Goal: Task Accomplishment & Management: Use online tool/utility

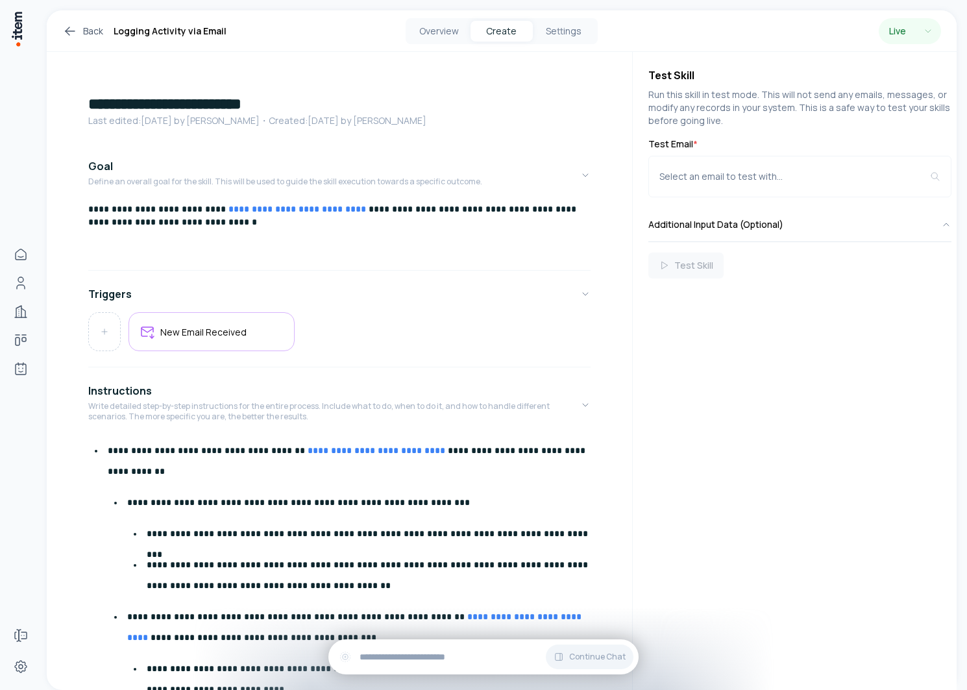
scroll to position [305, 0]
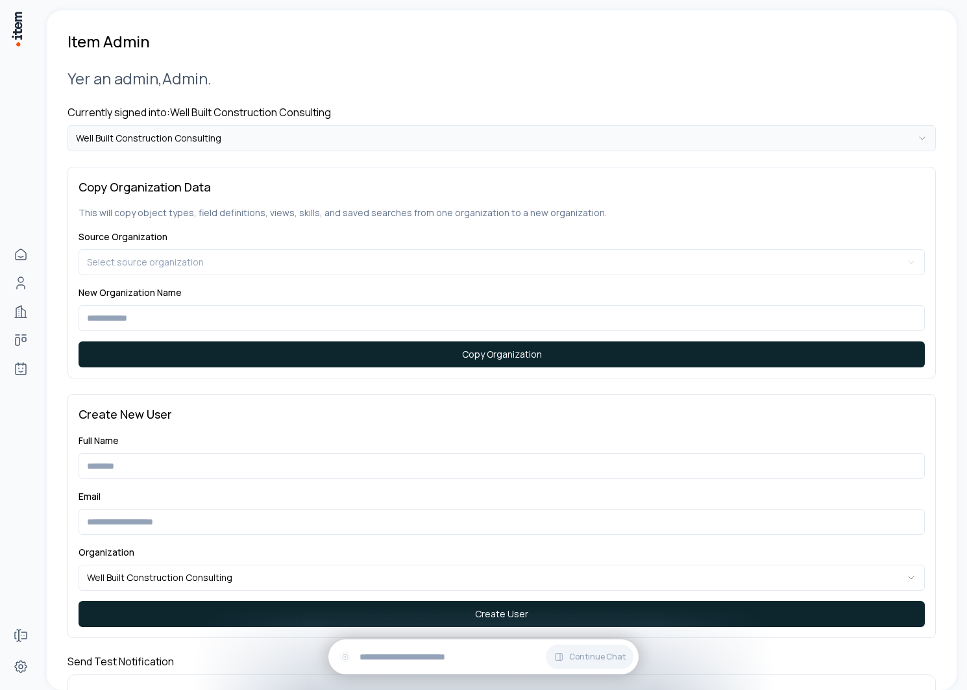
click at [291, 139] on html "**********" at bounding box center [483, 345] width 967 height 690
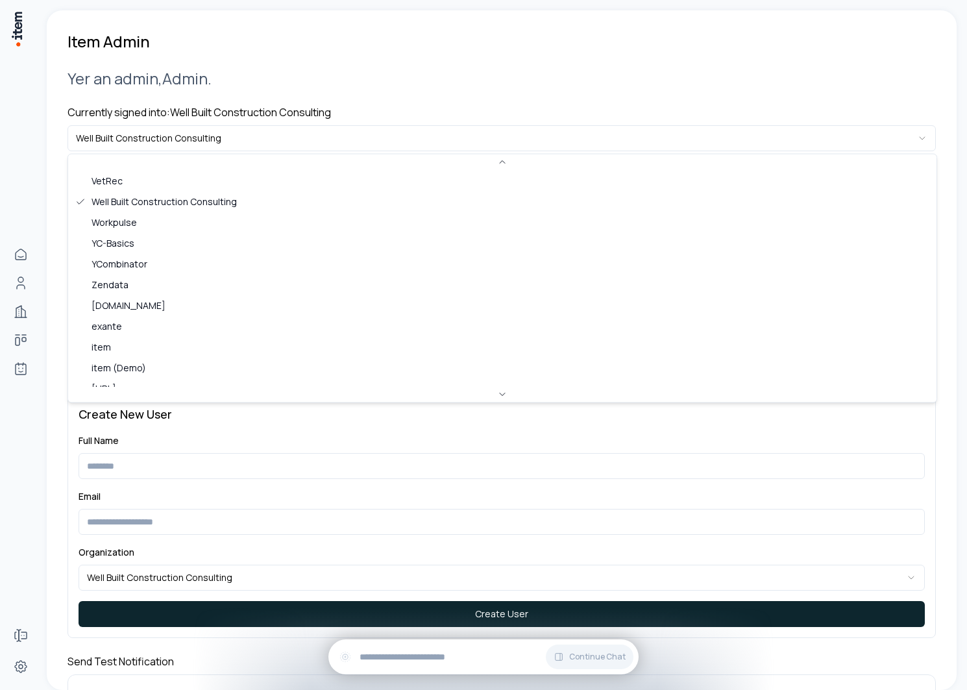
scroll to position [540, 0]
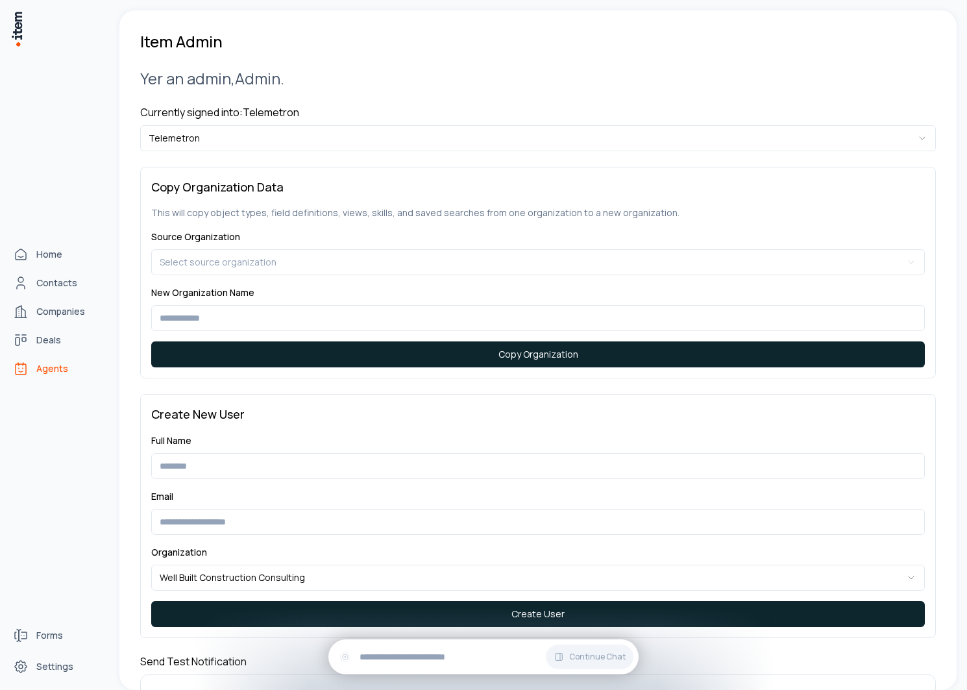
click at [36, 367] on span "Agents" at bounding box center [52, 368] width 32 height 13
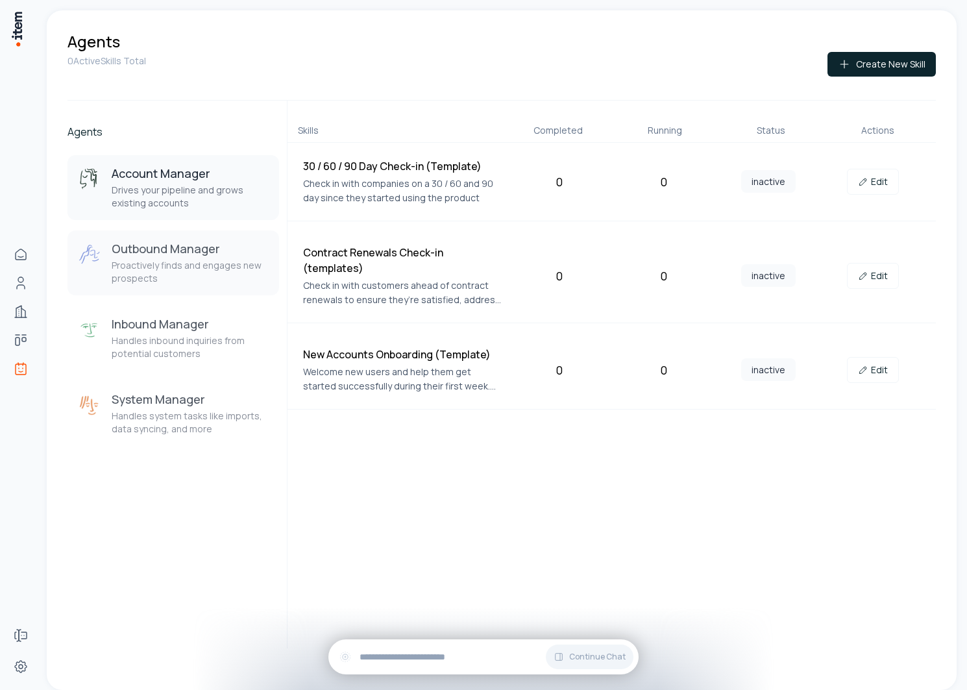
click at [201, 274] on p "Proactively finds and engages new prospects" at bounding box center [190, 272] width 157 height 26
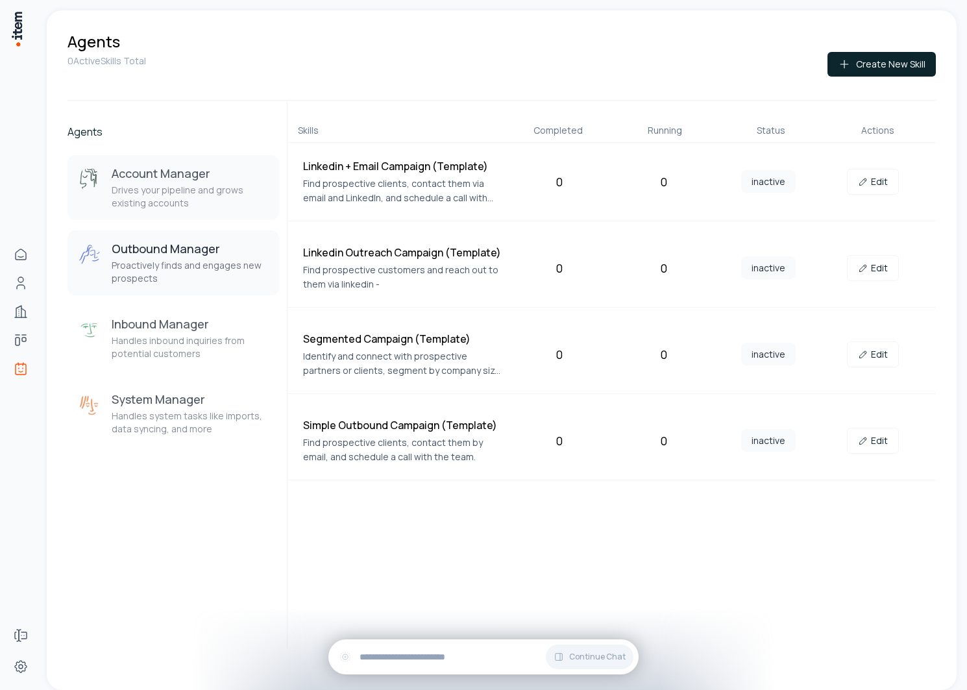
click at [186, 184] on p "Drives your pipeline and grows existing accounts" at bounding box center [190, 197] width 157 height 26
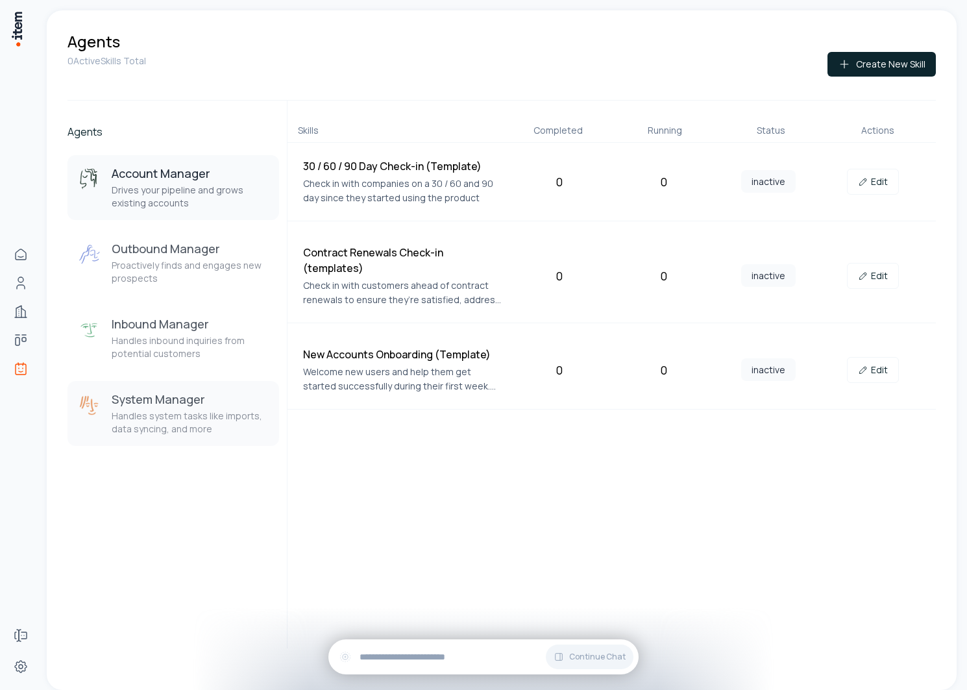
click at [167, 397] on h3 "System Manager" at bounding box center [190, 399] width 157 height 16
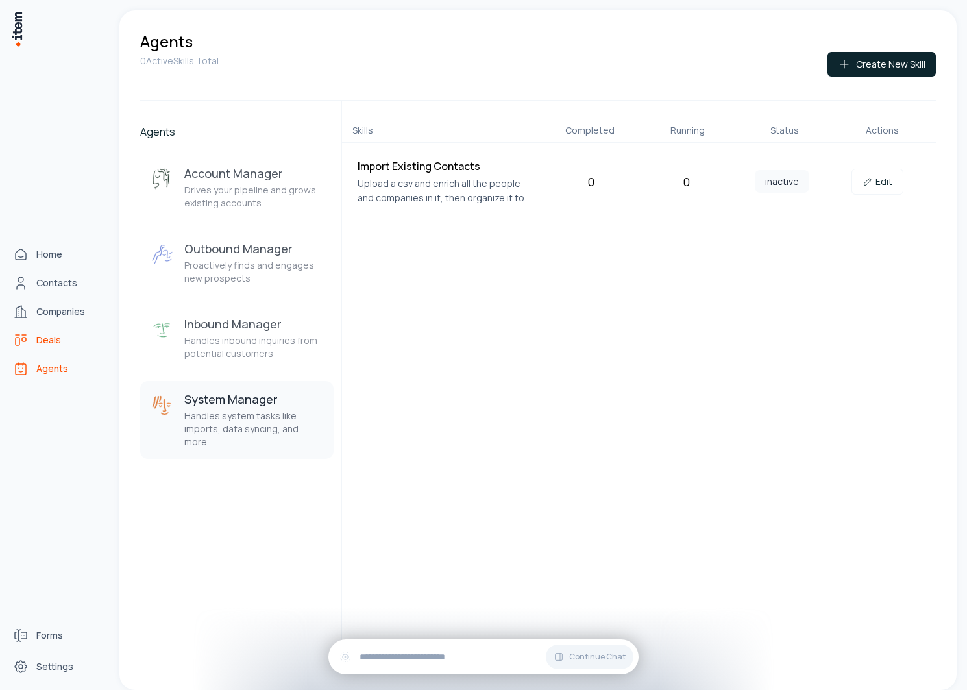
click at [40, 330] on link "Deals" at bounding box center [57, 340] width 99 height 26
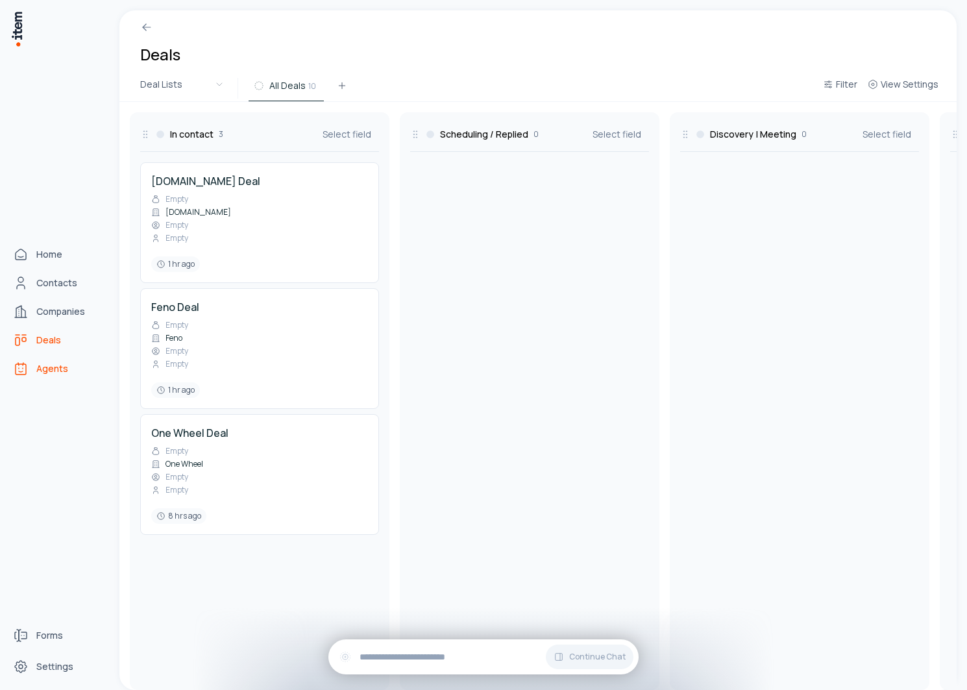
click at [23, 359] on link "Agents" at bounding box center [57, 369] width 99 height 26
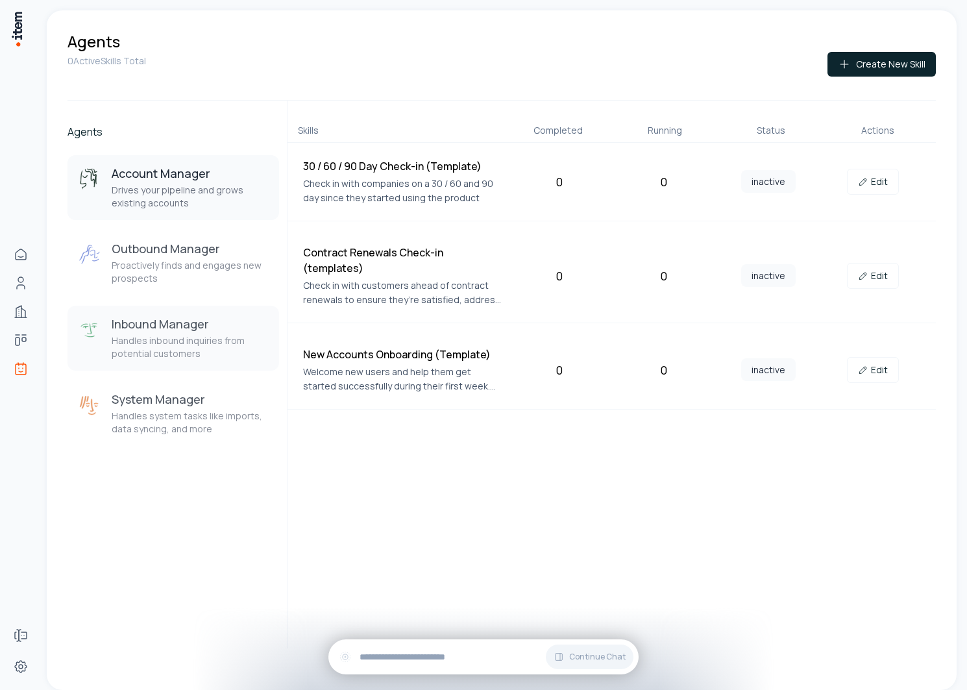
click at [174, 315] on button "Inbound Manager Handles inbound inquiries from potential customers" at bounding box center [172, 338] width 211 height 65
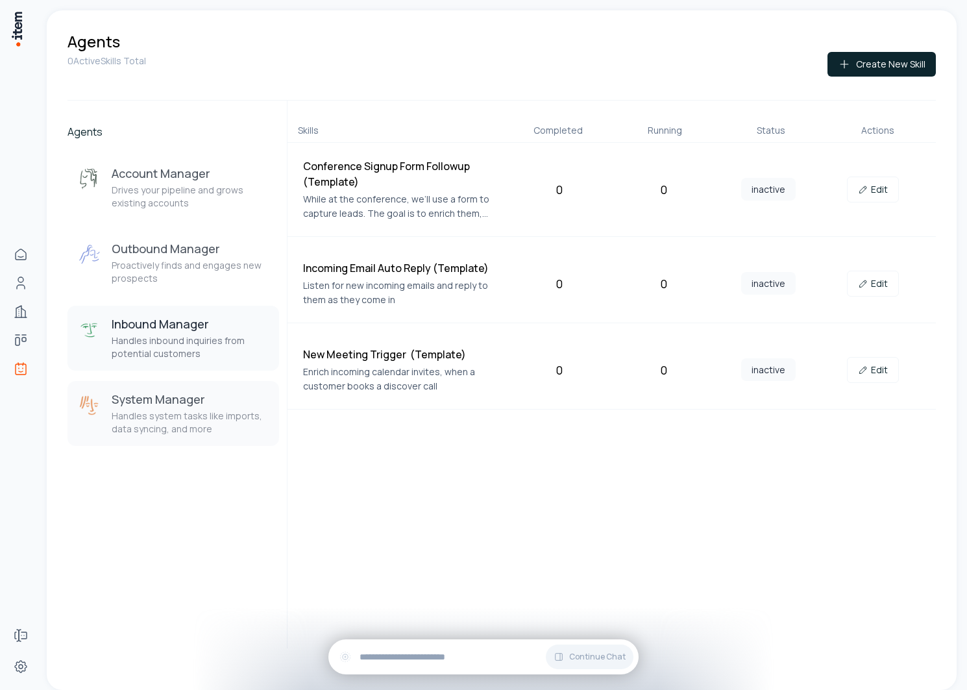
click at [176, 415] on p "Handles system tasks like imports, data syncing, and more" at bounding box center [190, 422] width 157 height 26
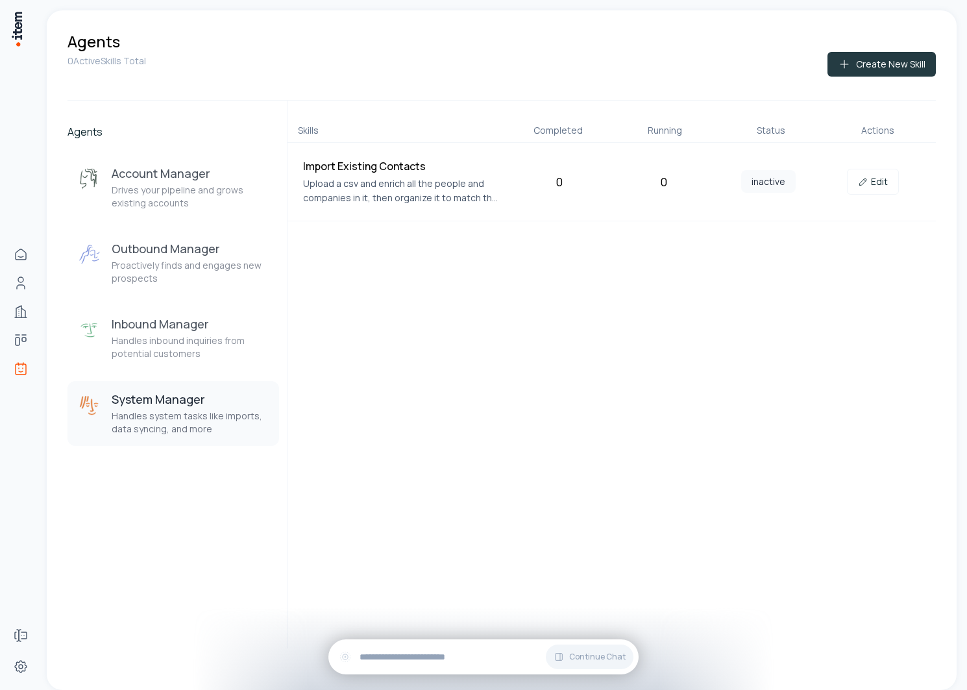
click at [864, 60] on button "Create New Skill" at bounding box center [881, 64] width 108 height 25
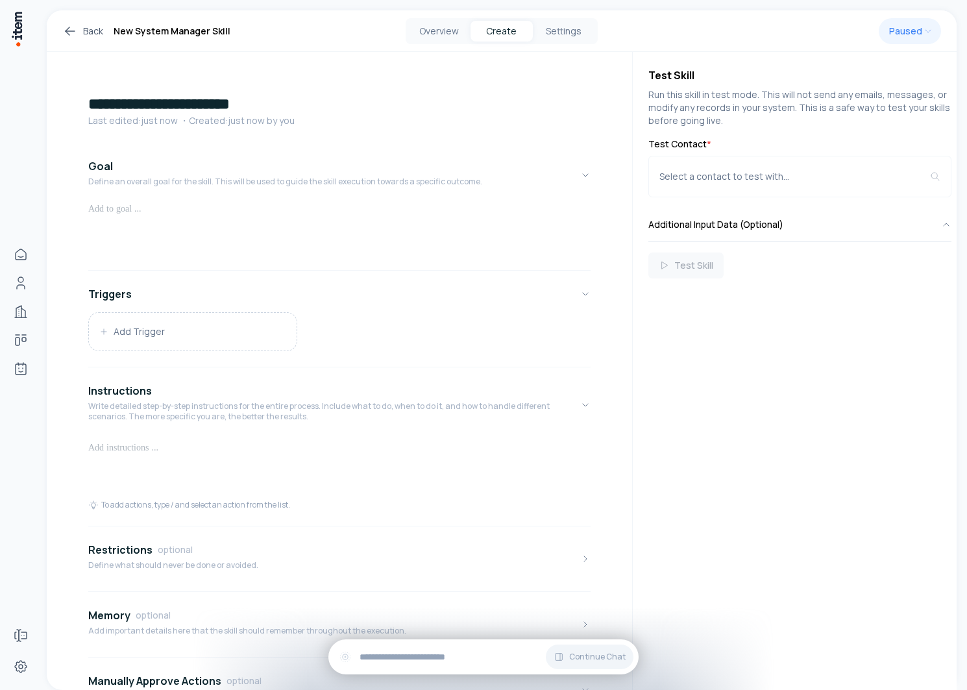
click at [215, 103] on h1 "**********" at bounding box center [339, 103] width 502 height 21
click at [193, 107] on h1 "**********" at bounding box center [339, 103] width 502 height 21
click at [176, 210] on p at bounding box center [339, 208] width 502 height 13
click at [207, 211] on p "**********" at bounding box center [339, 208] width 502 height 13
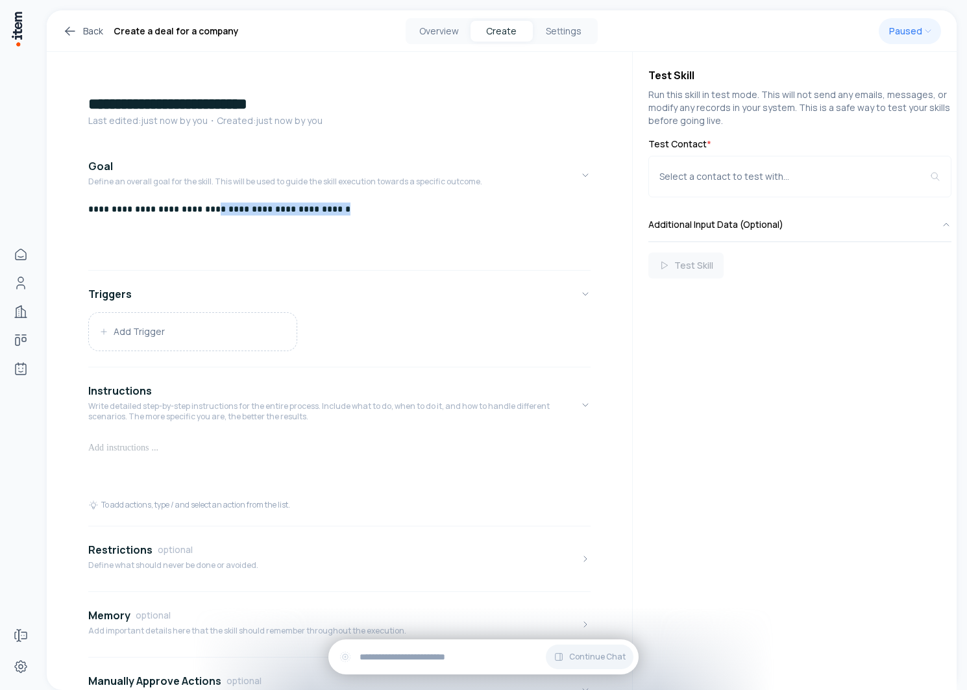
drag, startPoint x: 207, startPoint y: 211, endPoint x: 431, endPoint y: 211, distance: 223.8
click at [385, 211] on p "**********" at bounding box center [339, 208] width 502 height 13
click at [206, 471] on div at bounding box center [339, 468] width 502 height 62
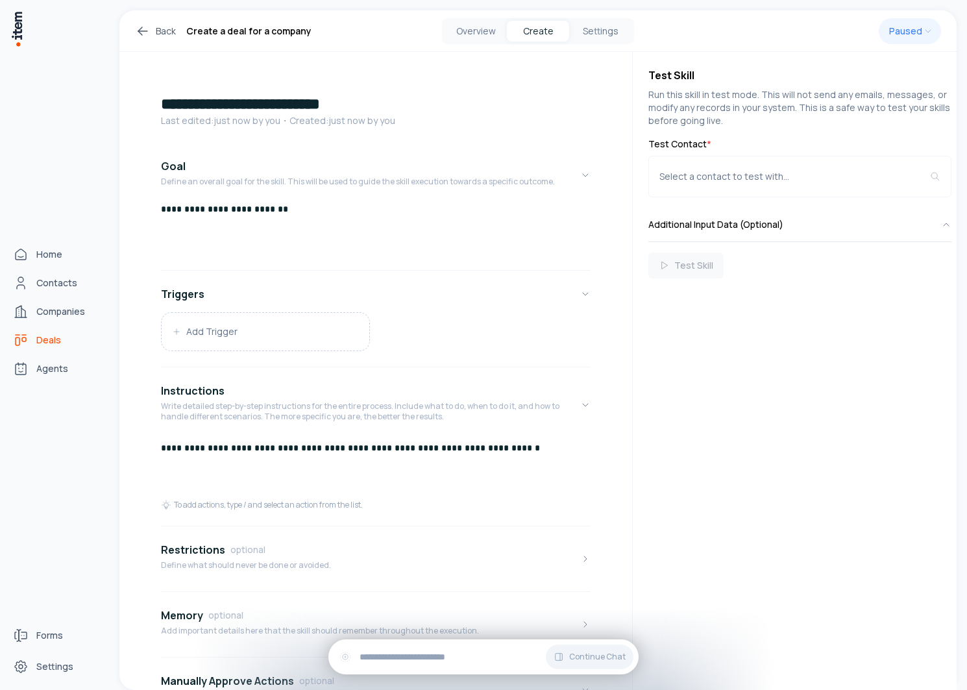
click at [29, 336] on link "Deals" at bounding box center [57, 340] width 99 height 26
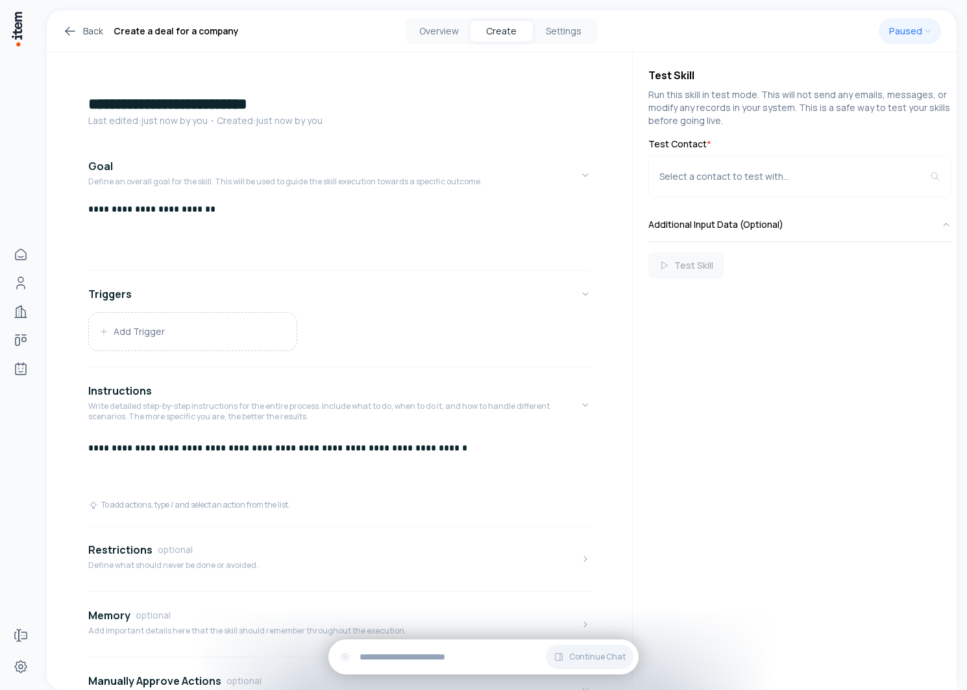
click at [442, 441] on p "**********" at bounding box center [339, 447] width 502 height 21
click at [380, 441] on p "**********" at bounding box center [339, 447] width 502 height 21
click at [207, 338] on button "Add Trigger" at bounding box center [193, 332] width 208 height 38
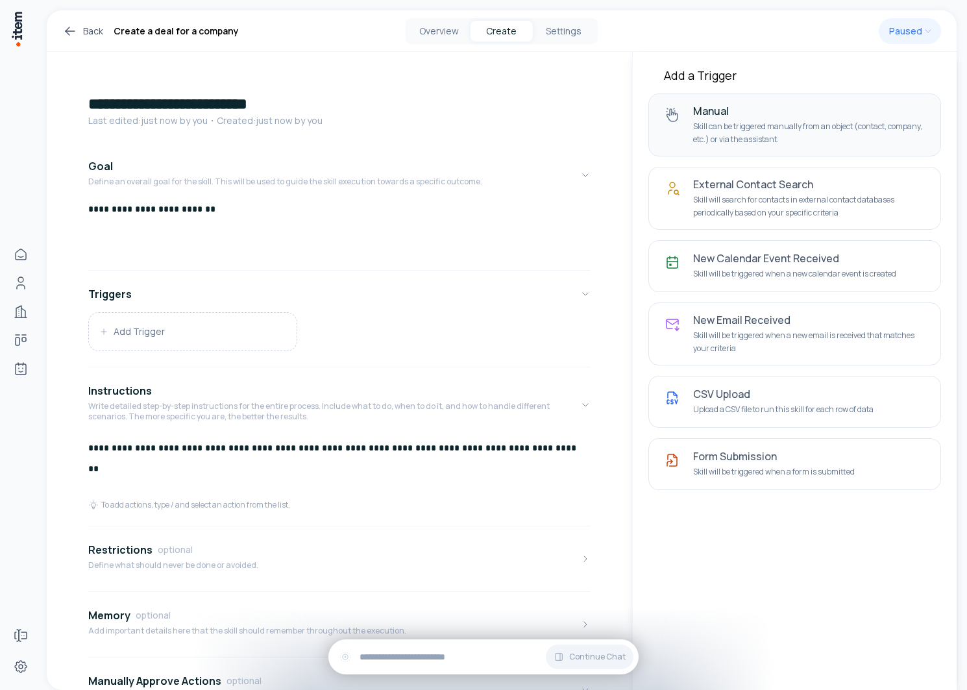
click at [755, 148] on button "Manual Skill can be triggered manually from an object (contact, company, etc.) …" at bounding box center [794, 124] width 293 height 63
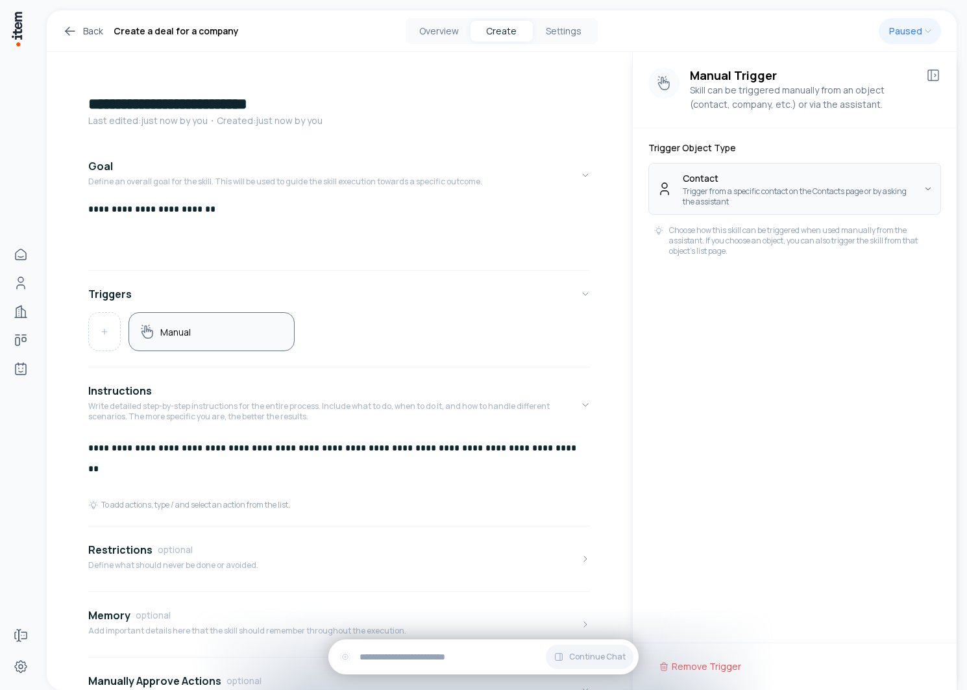
click at [766, 182] on html "**********" at bounding box center [483, 345] width 967 height 690
click at [928, 70] on icon at bounding box center [933, 75] width 10 height 10
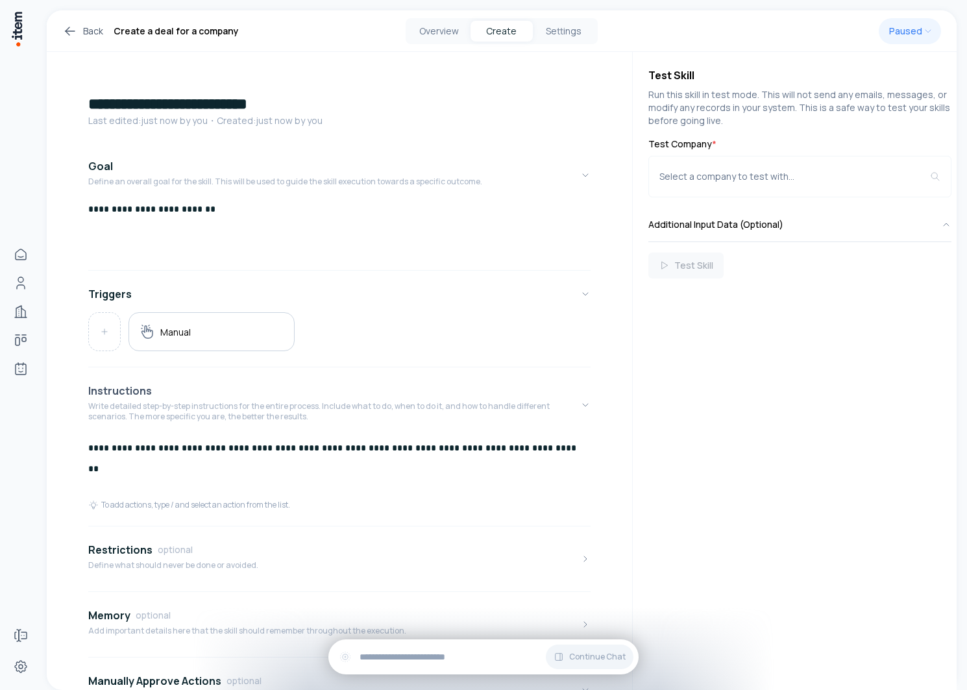
click at [569, 435] on button "Instructions Write detailed step-by-step instructions for the entire process. I…" at bounding box center [339, 404] width 502 height 65
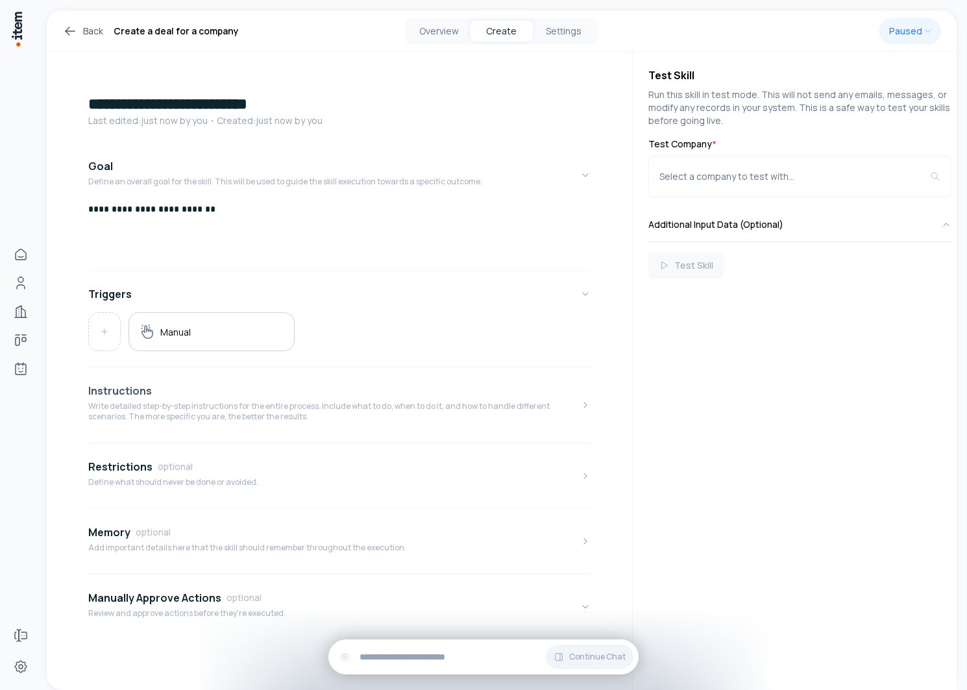
click at [553, 415] on p "Write detailed step-by-step instructions for the entire process. Include what t…" at bounding box center [334, 411] width 492 height 21
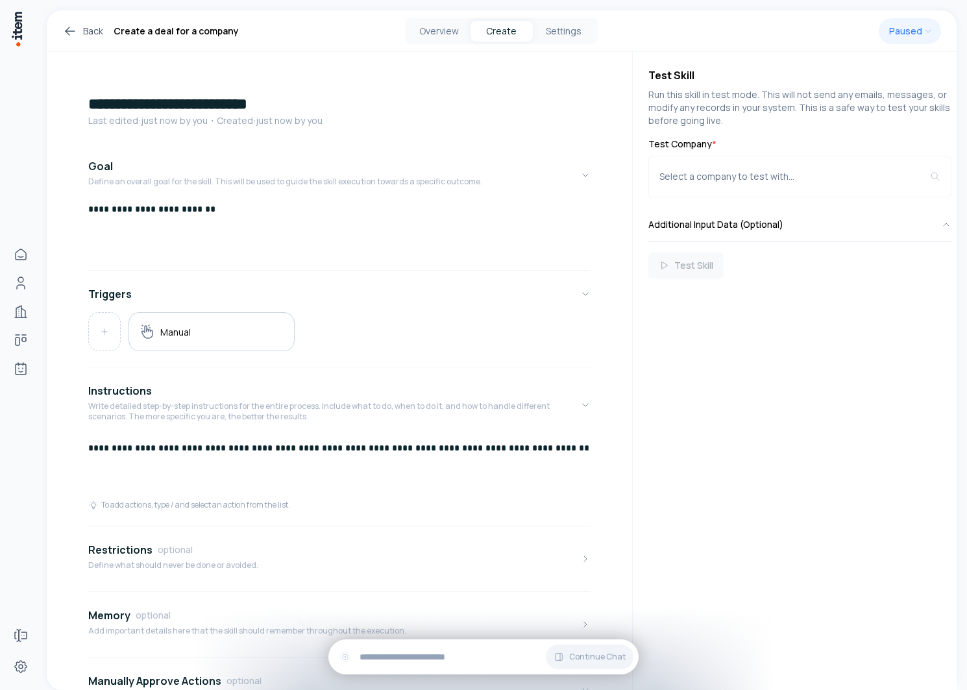
click at [553, 457] on p "**********" at bounding box center [339, 447] width 502 height 21
click at [121, 468] on p "**********" at bounding box center [339, 458] width 502 height 42
click at [762, 167] on button "Select a company to test with..." at bounding box center [799, 177] width 303 height 42
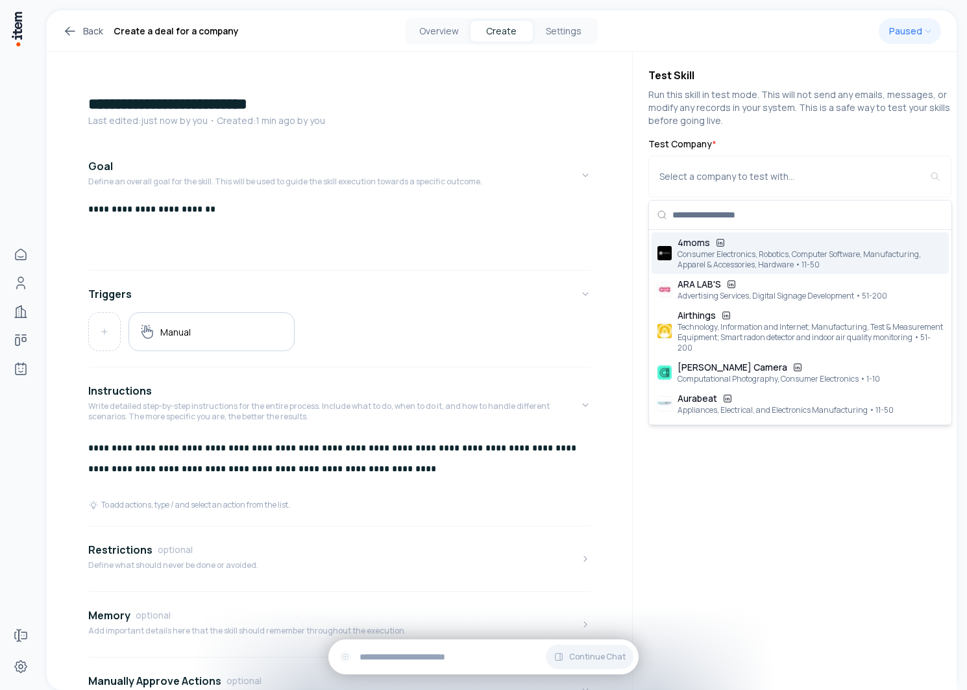
click at [751, 253] on div "Consumer Electronics, Robotics, Computer Software, Manufacturing, Apparel & Acc…" at bounding box center [810, 259] width 266 height 21
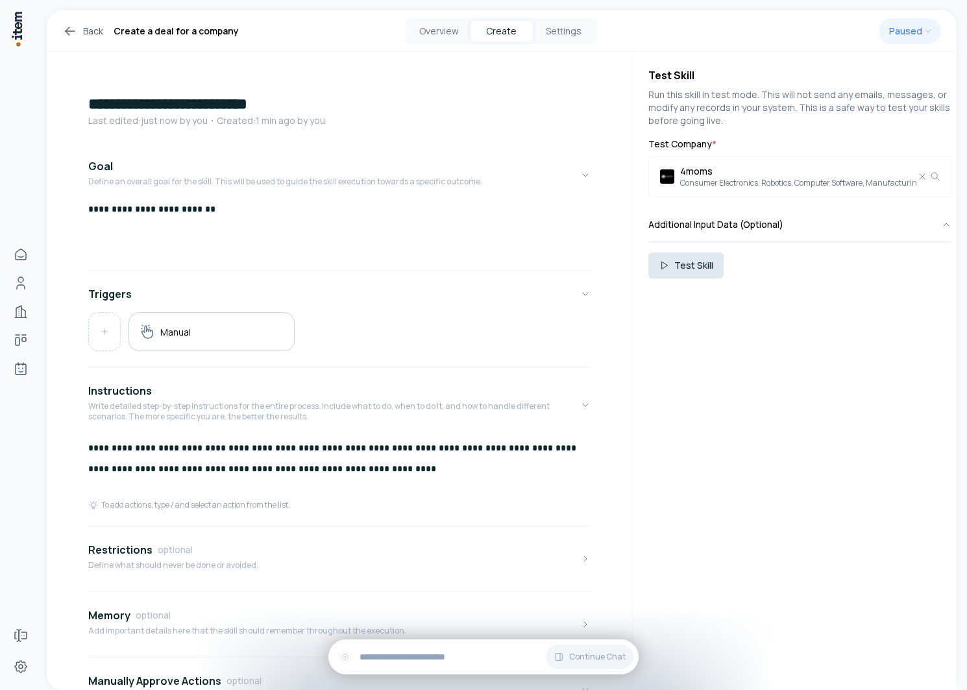
click at [697, 256] on button "Test Skill" at bounding box center [685, 265] width 75 height 26
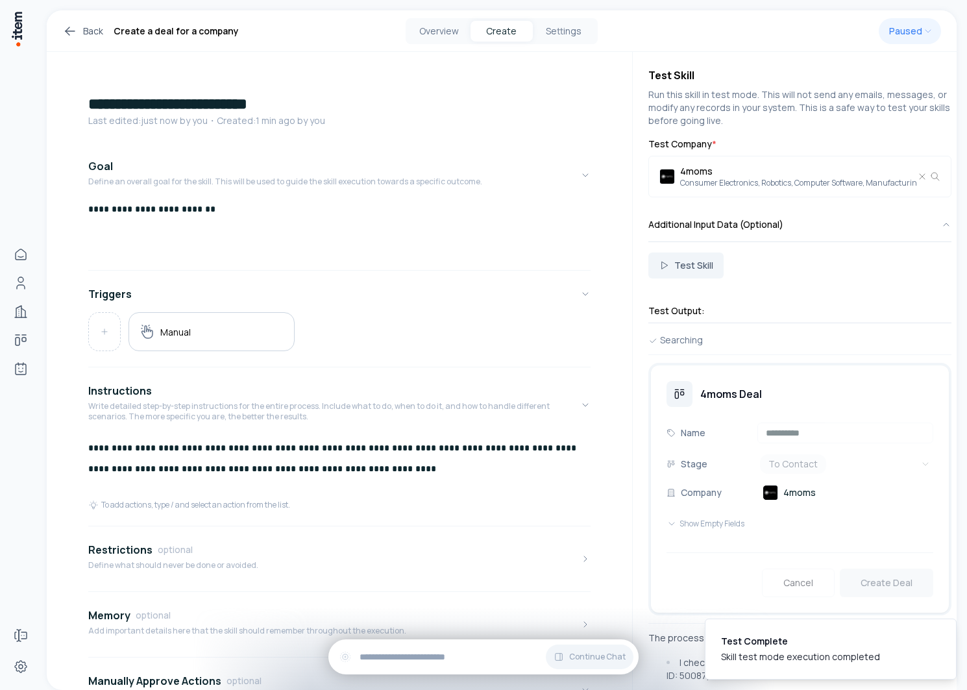
scroll to position [99, 0]
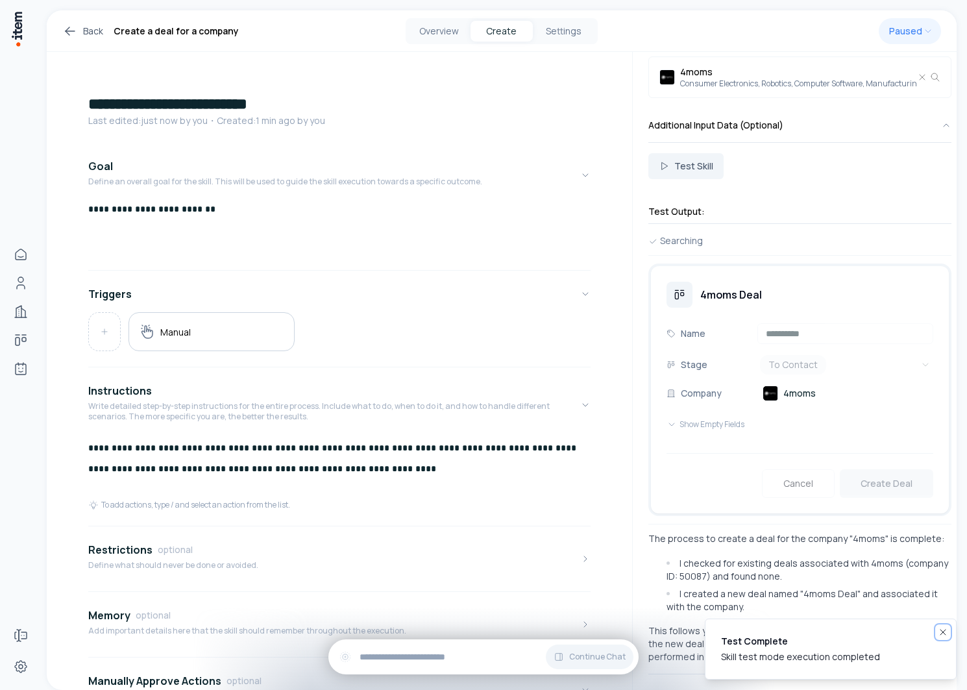
click at [944, 628] on icon "Notifications (F8)" at bounding box center [942, 632] width 10 height 10
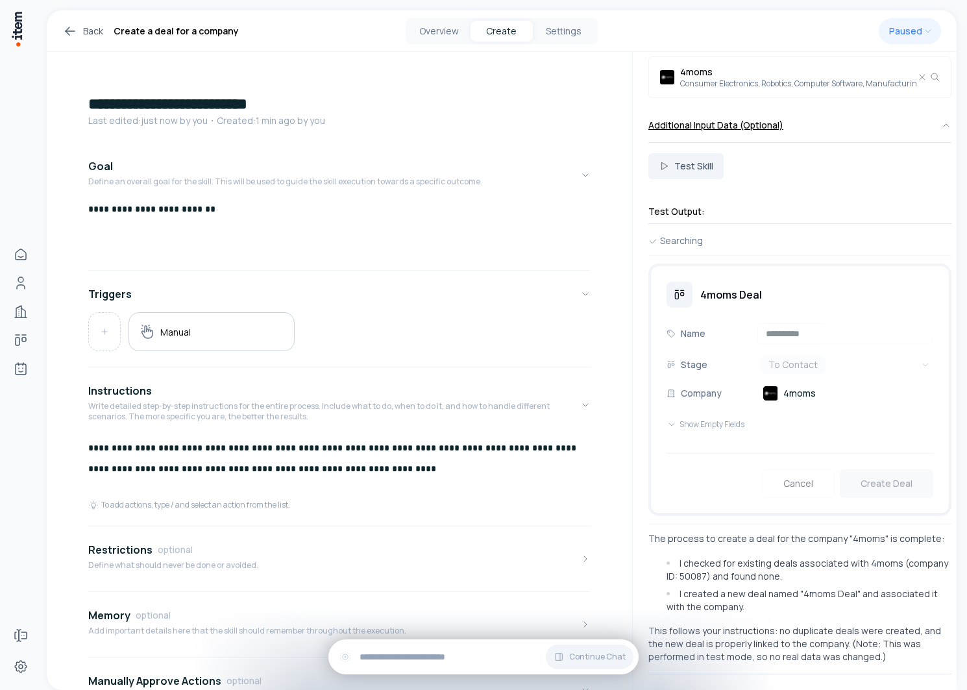
scroll to position [0, 0]
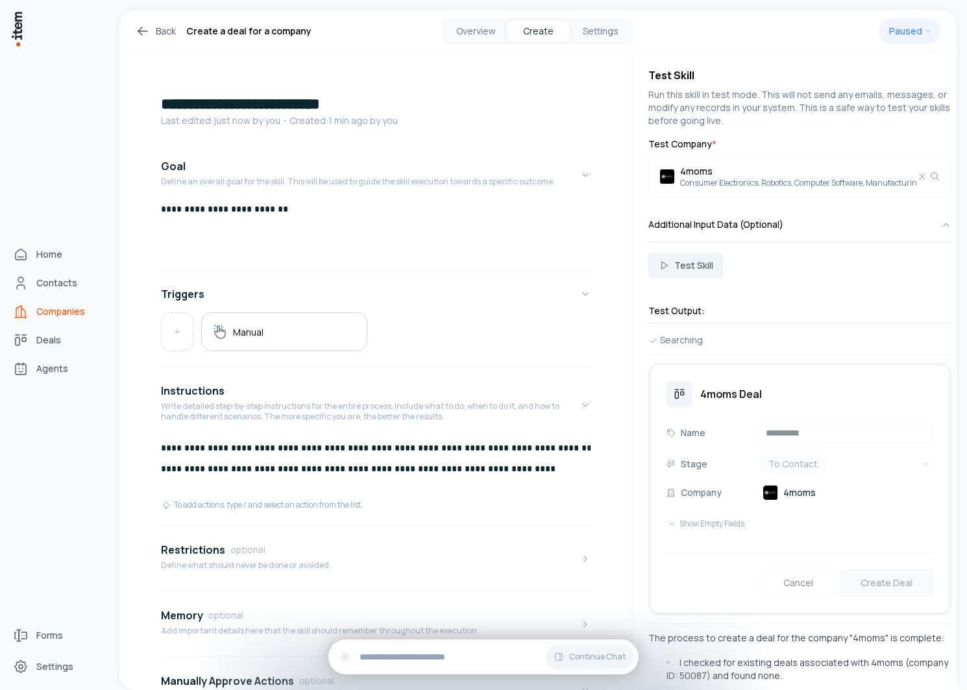
click at [35, 310] on link "Companies" at bounding box center [57, 311] width 99 height 26
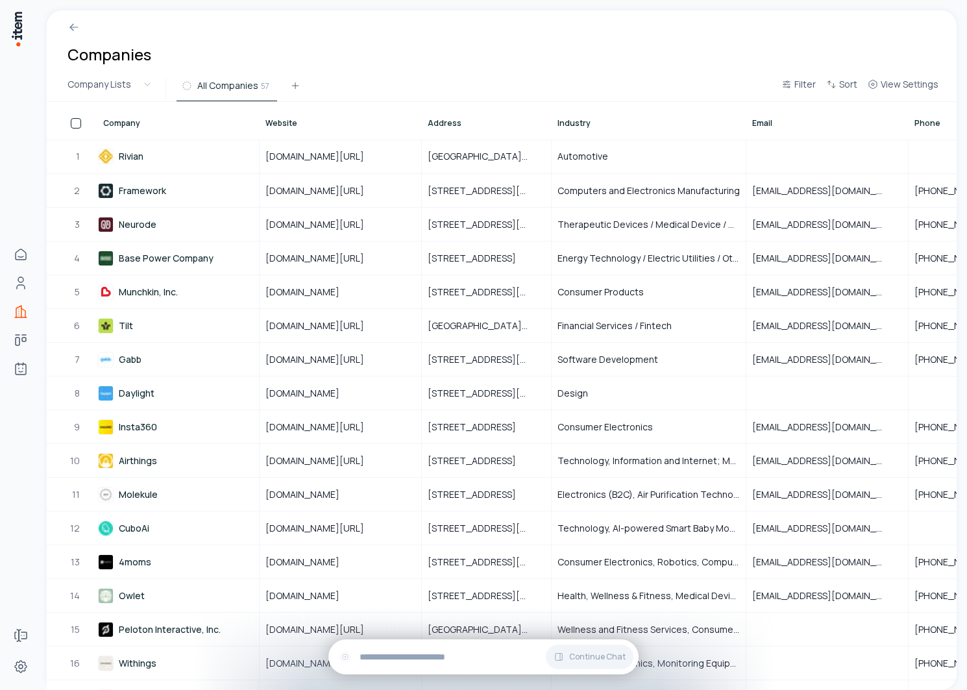
click at [73, 119] on button "button" at bounding box center [76, 123] width 10 height 10
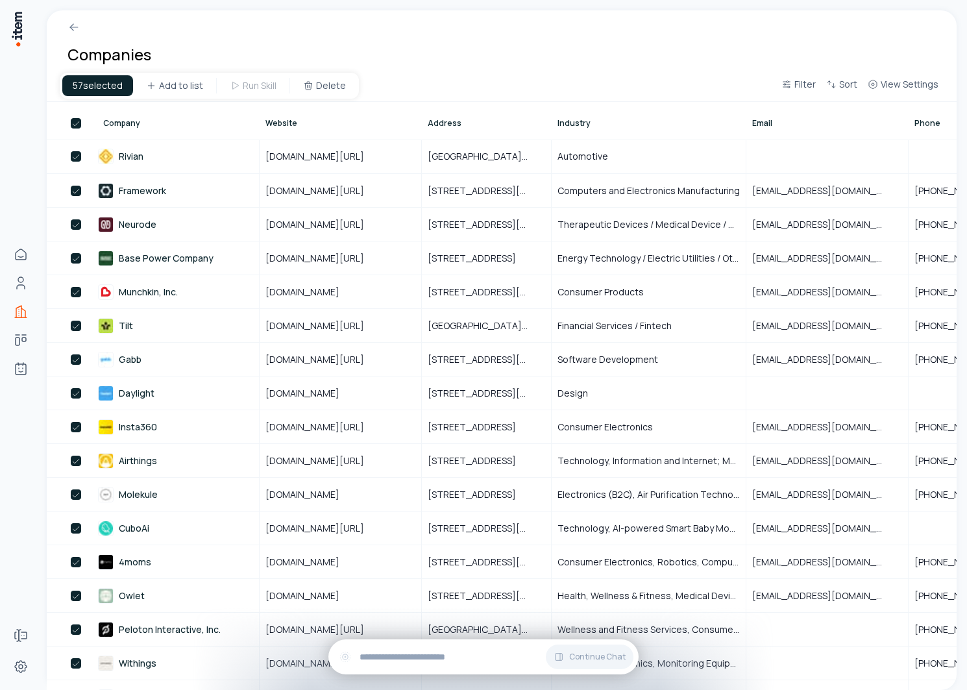
click at [77, 121] on button "button" at bounding box center [76, 123] width 10 height 10
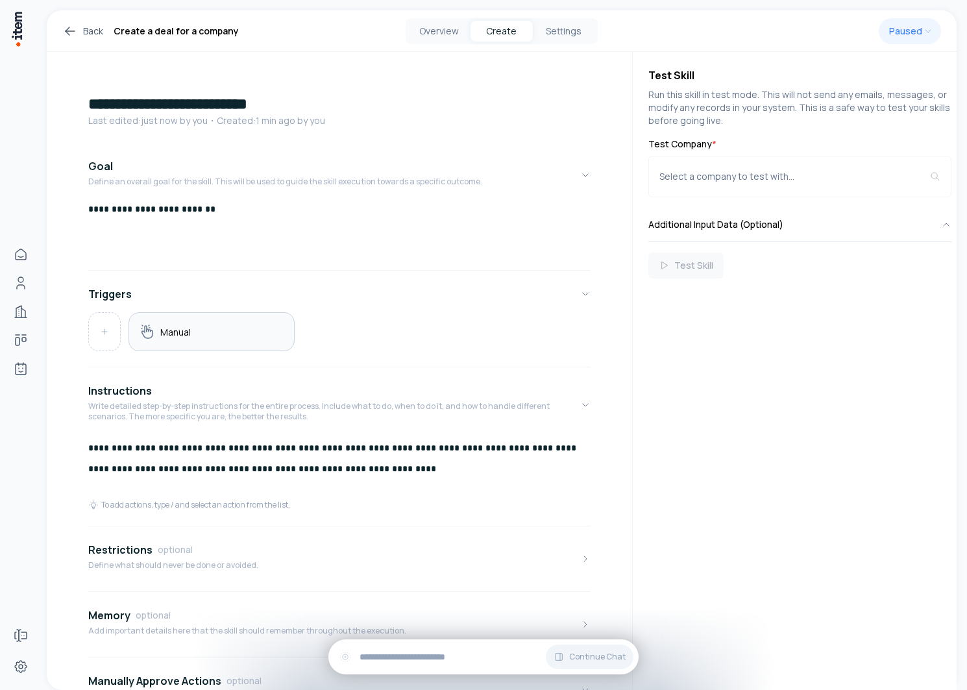
click at [252, 330] on div "Manual" at bounding box center [211, 331] width 144 height 17
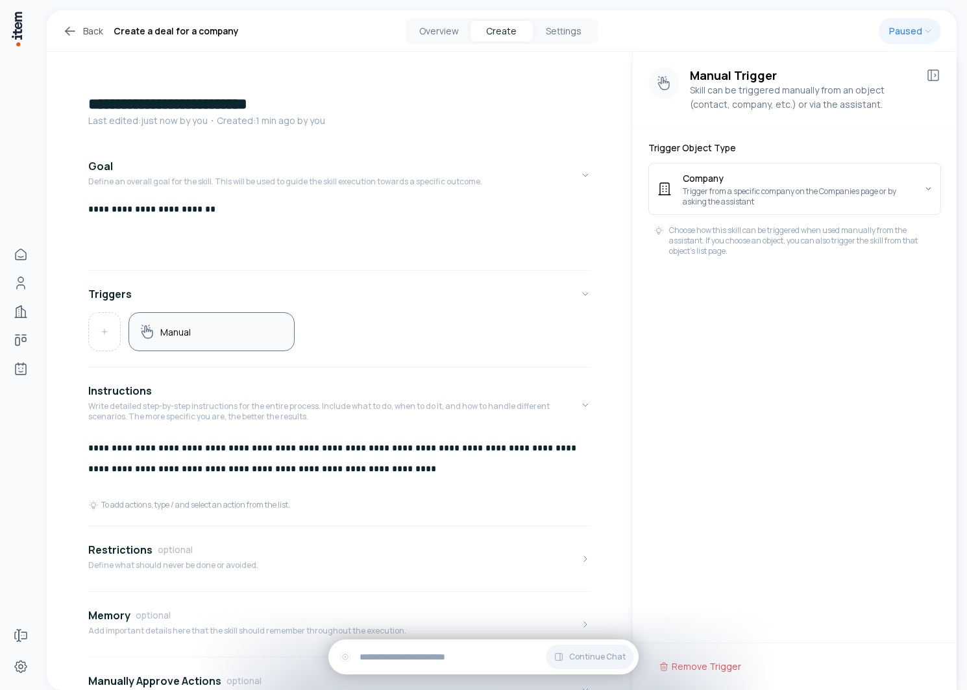
click at [932, 67] on icon at bounding box center [933, 75] width 16 height 16
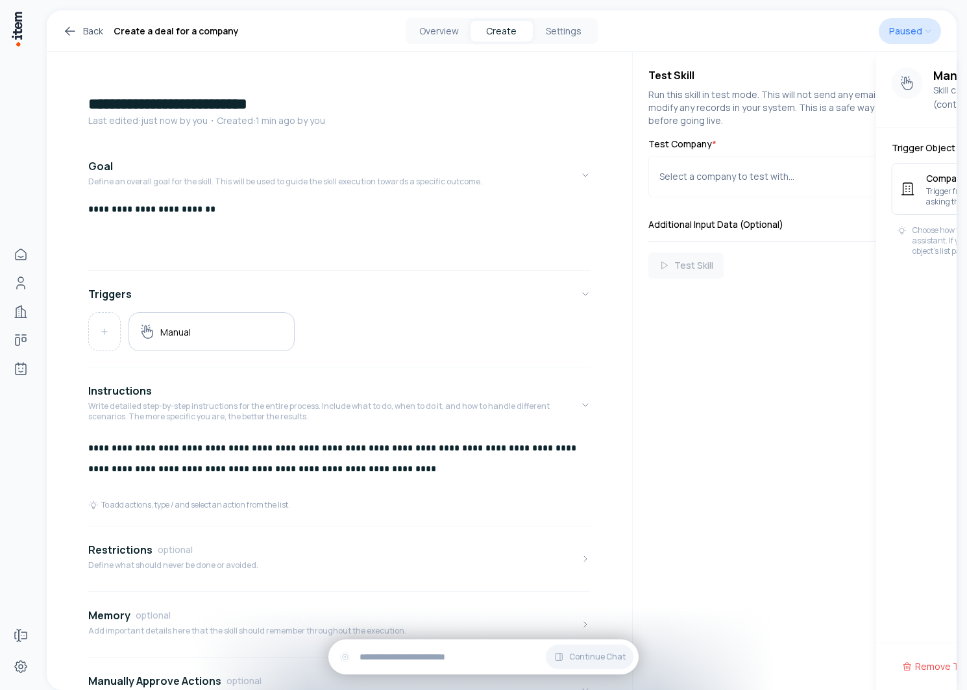
click at [929, 30] on html "**********" at bounding box center [483, 345] width 967 height 690
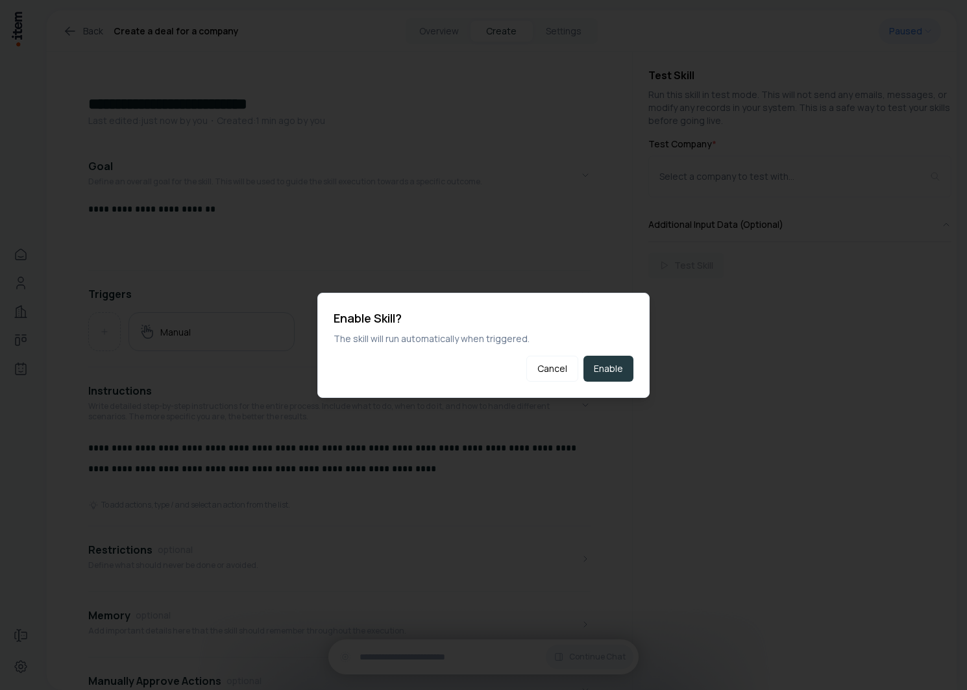
click at [625, 374] on button "Enable" at bounding box center [608, 369] width 50 height 26
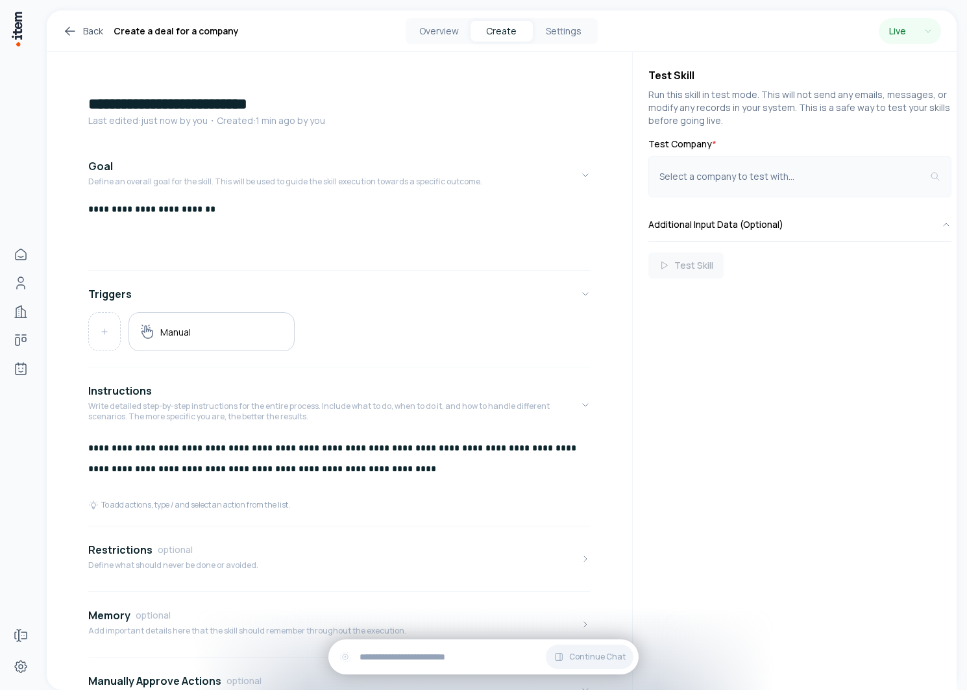
click at [797, 184] on button "Select a company to test with..." at bounding box center [799, 177] width 303 height 42
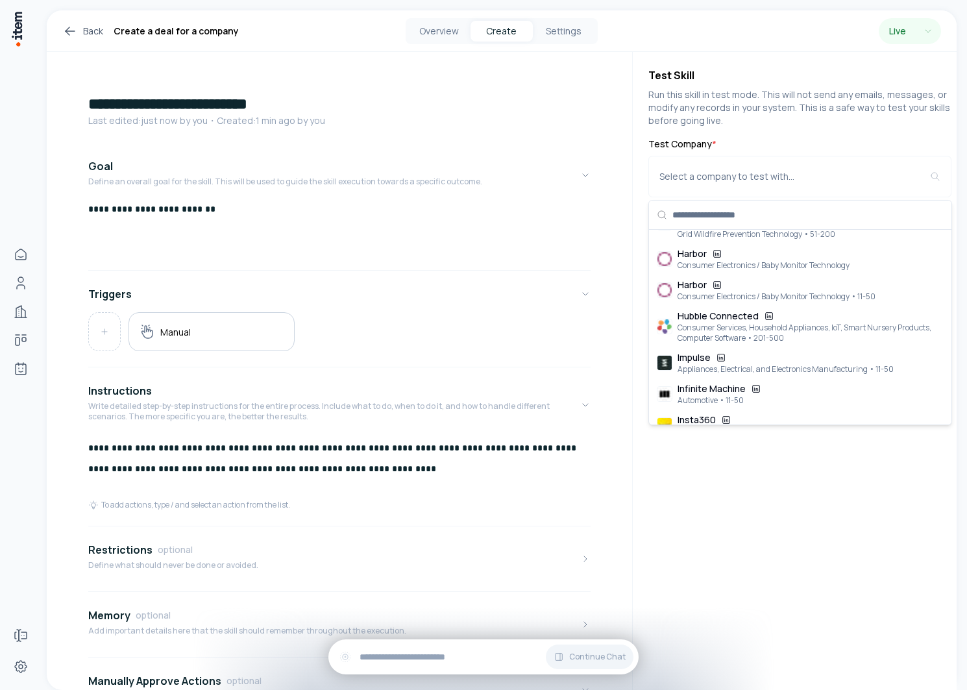
scroll to position [1048, 0]
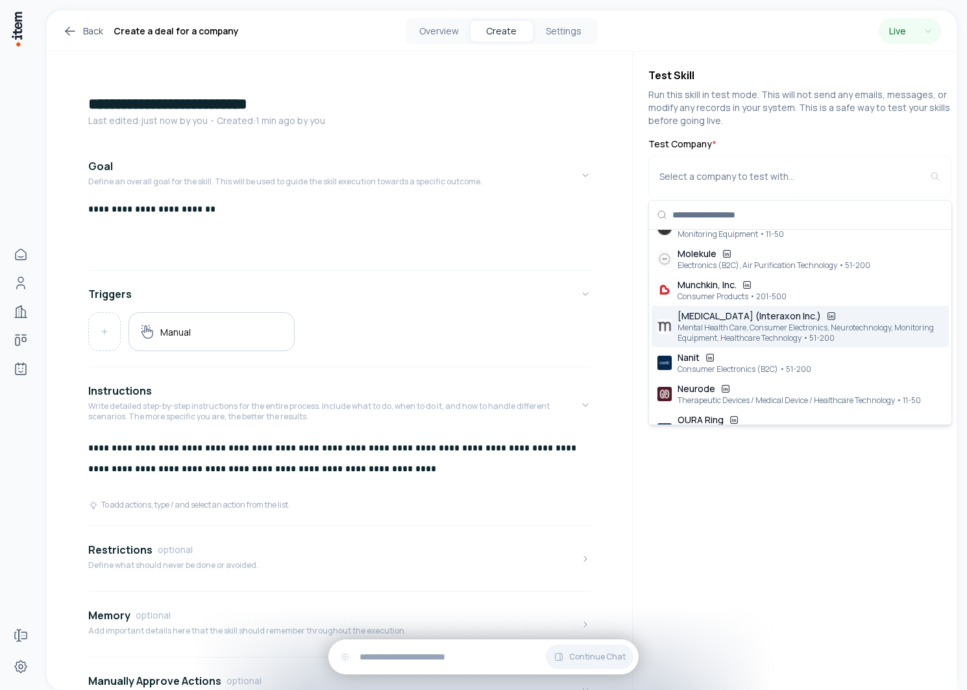
click at [732, 343] on div "Mental Health Care, Consumer Electronics, Neurotechnology, Monitoring Equipment…" at bounding box center [810, 332] width 266 height 21
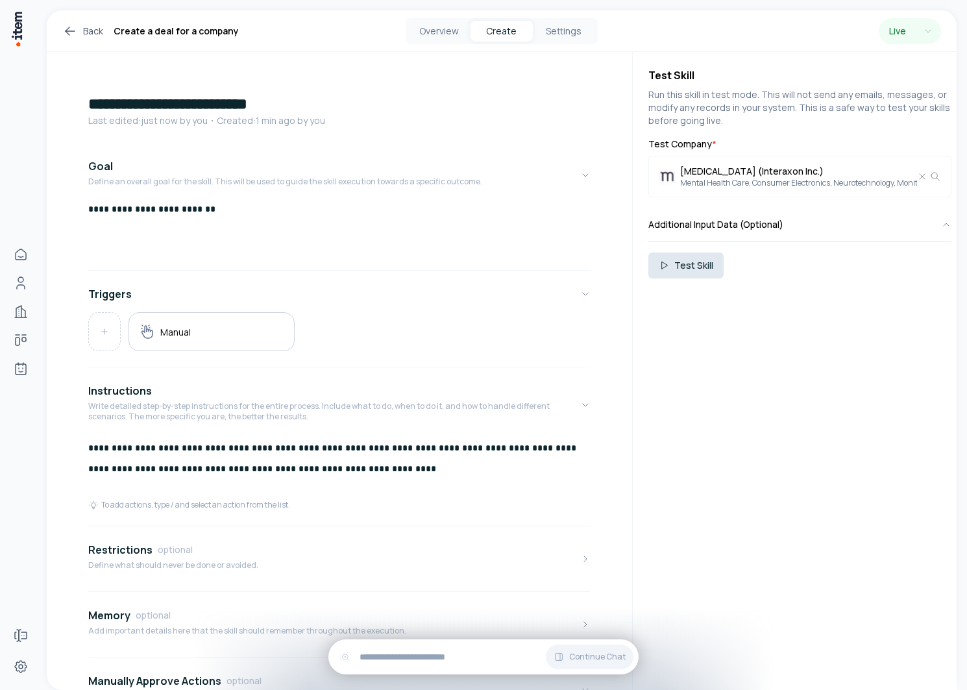
click at [689, 254] on button "Test Skill" at bounding box center [685, 265] width 75 height 26
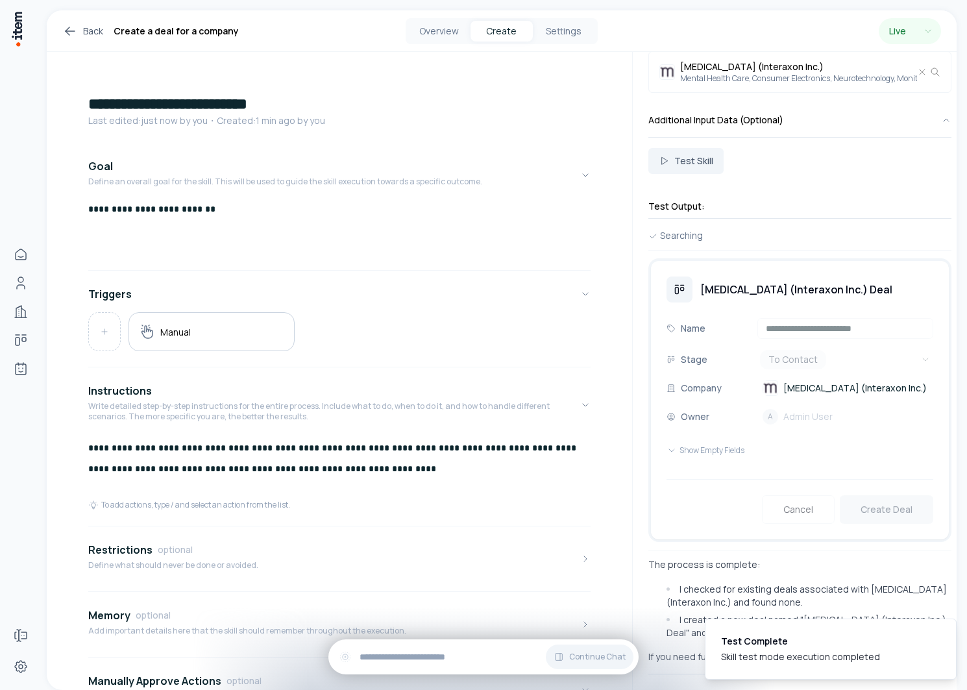
scroll to position [0, 0]
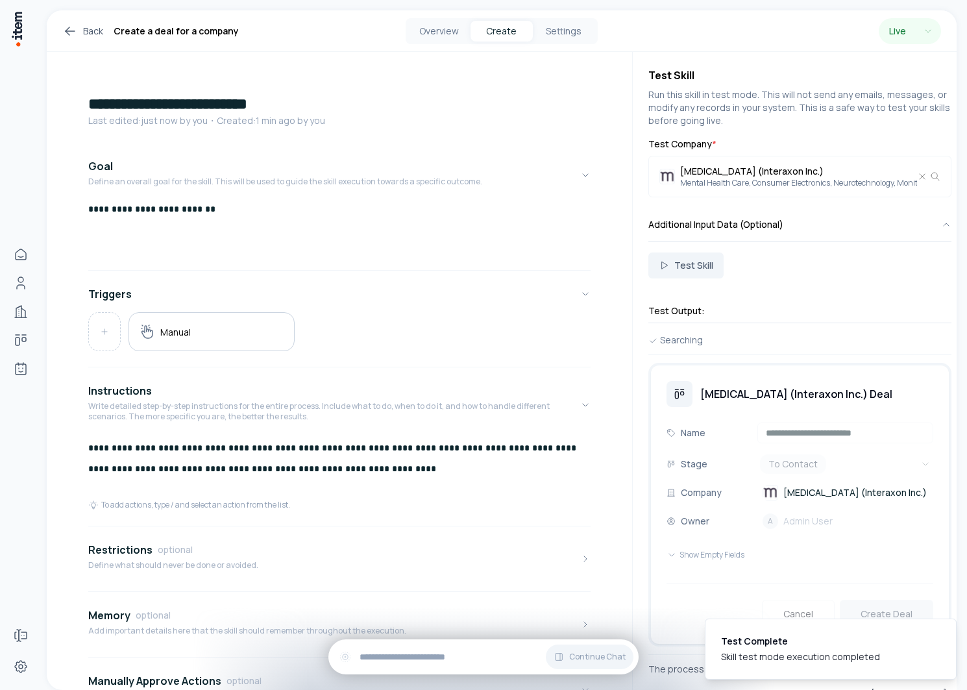
click at [363, 466] on p "**********" at bounding box center [339, 458] width 502 height 42
click at [681, 272] on button "Test Skill" at bounding box center [685, 265] width 75 height 26
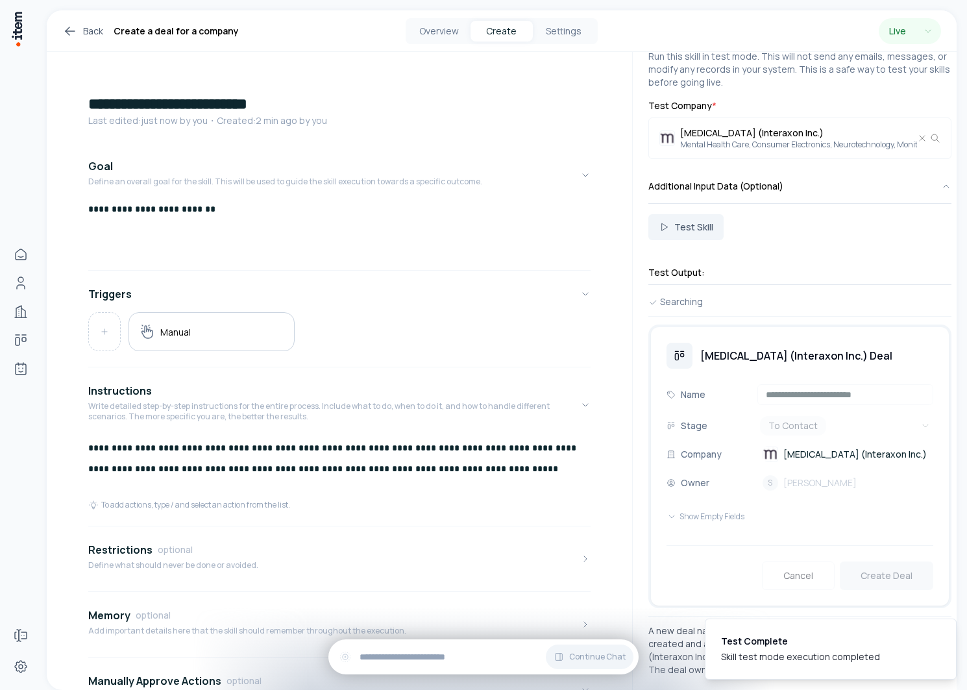
scroll to position [62, 0]
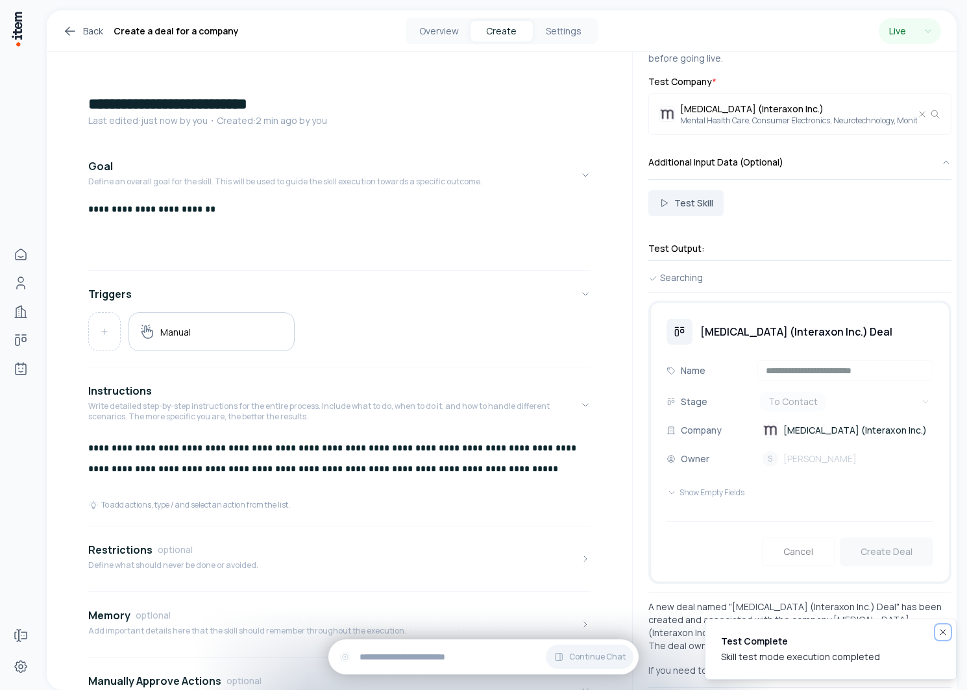
click at [939, 634] on icon "Notifications (F8)" at bounding box center [942, 632] width 10 height 10
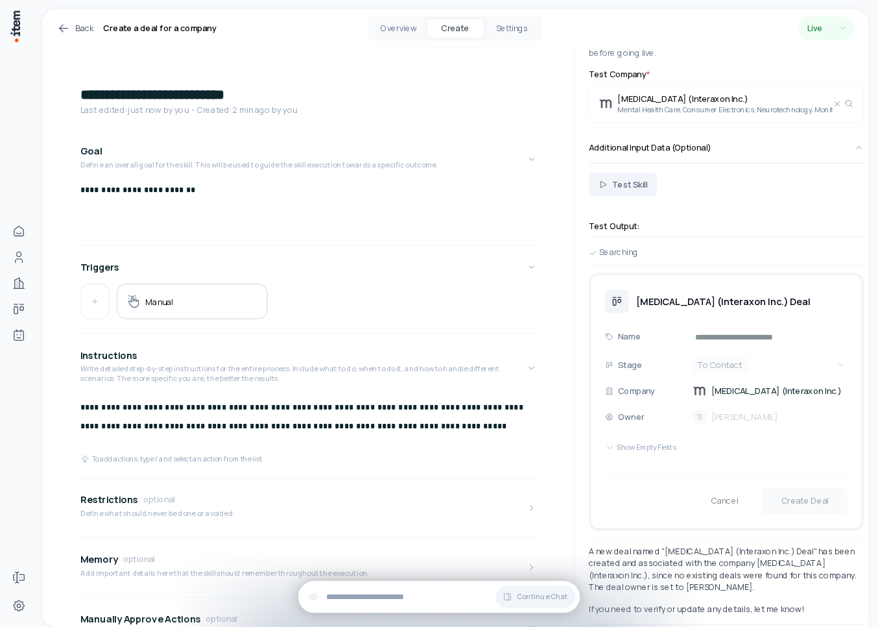
scroll to position [0, 0]
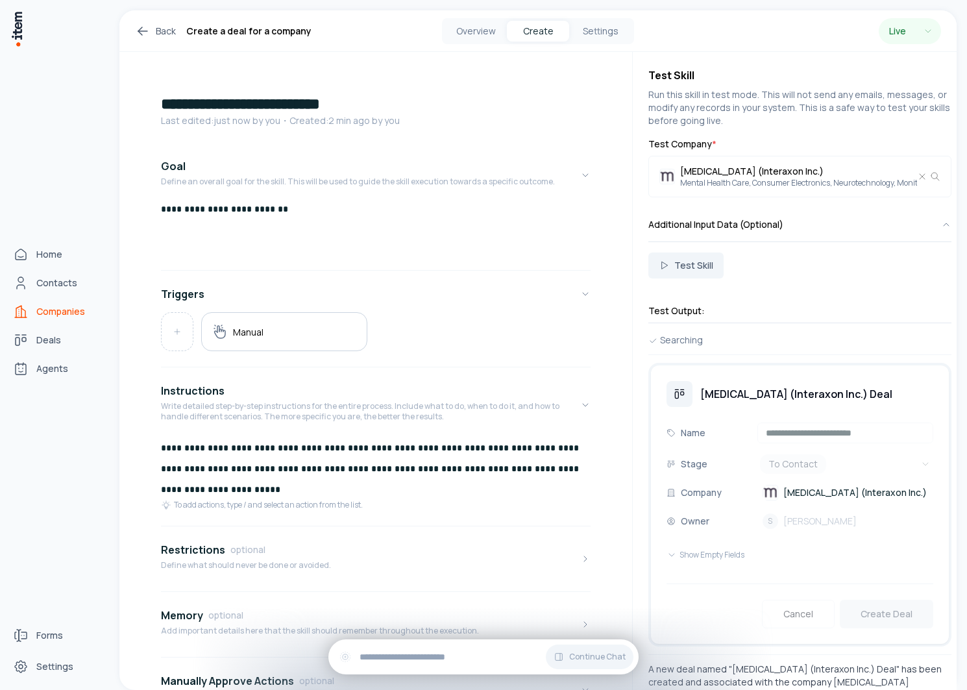
click at [47, 308] on span "Companies" at bounding box center [60, 311] width 49 height 13
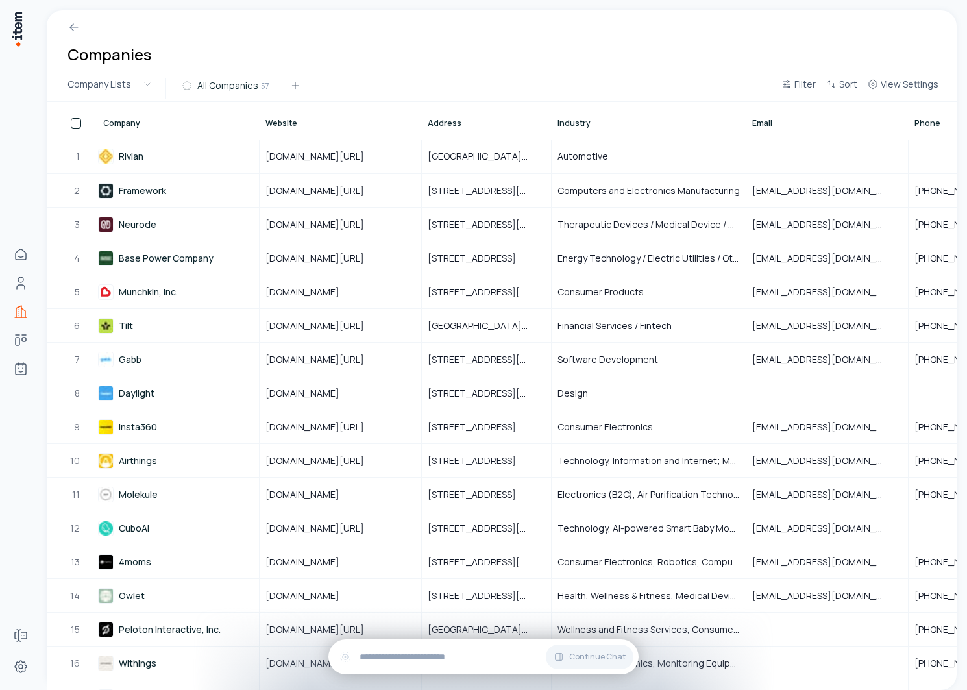
click at [73, 119] on button "button" at bounding box center [76, 123] width 10 height 10
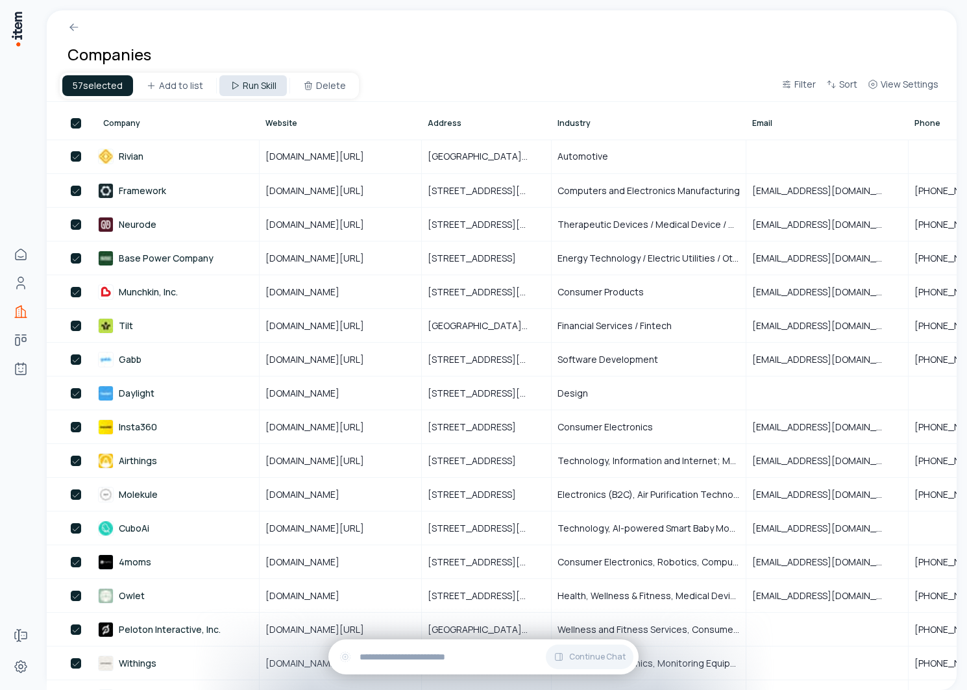
click at [233, 81] on html "Home Contacts Companies Deals Agents Forms Settings Companies 57 selected Add t…" at bounding box center [483, 345] width 967 height 690
click at [234, 112] on div "Create a deal for a company" at bounding box center [252, 112] width 132 height 21
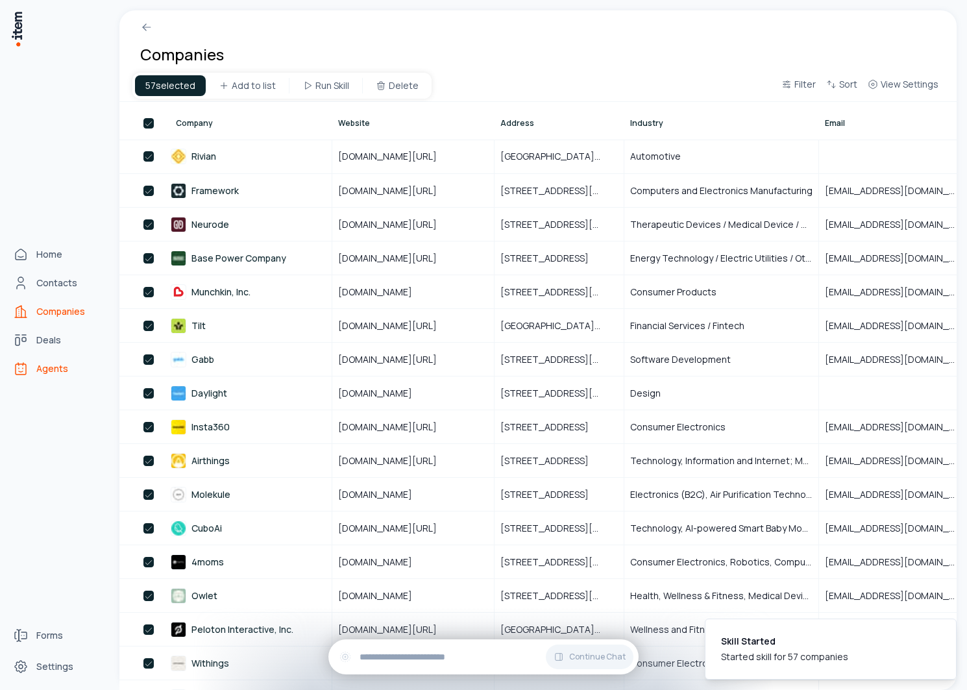
click at [38, 374] on span "Agents" at bounding box center [52, 368] width 32 height 13
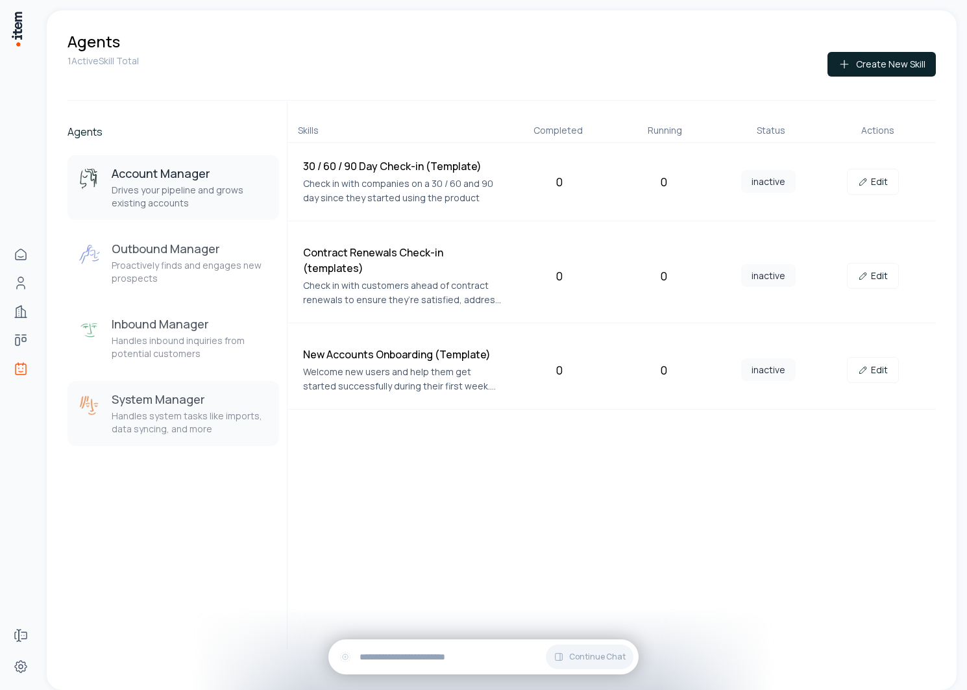
click at [170, 442] on button "System Manager Handles system tasks like imports, data syncing, and more" at bounding box center [172, 413] width 211 height 65
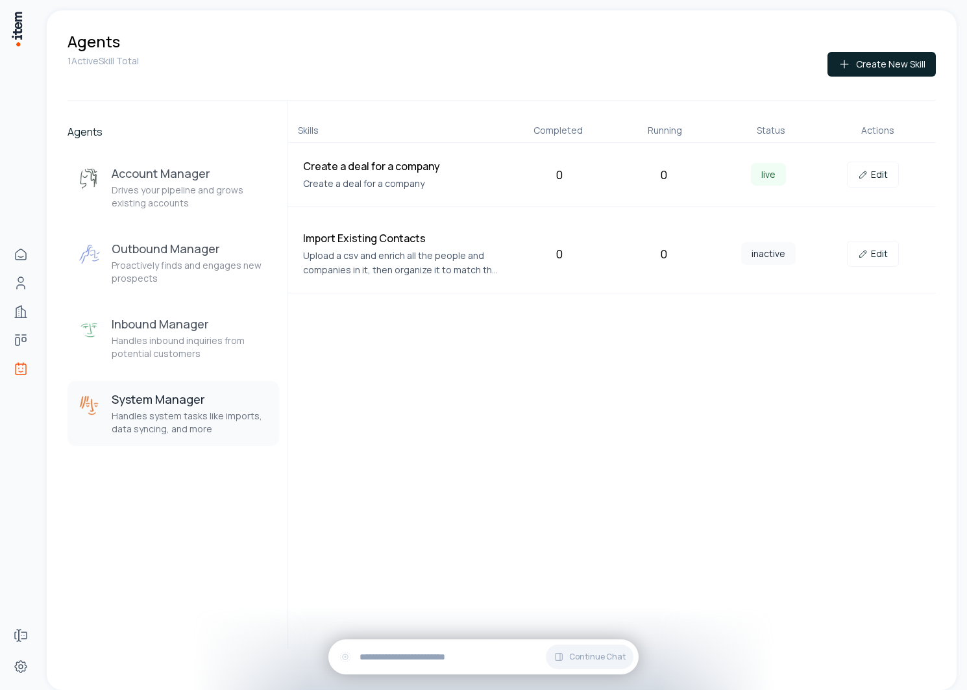
click at [167, 422] on p "Handles system tasks like imports, data syncing, and more" at bounding box center [190, 422] width 157 height 26
click at [883, 177] on link "Edit" at bounding box center [873, 175] width 52 height 26
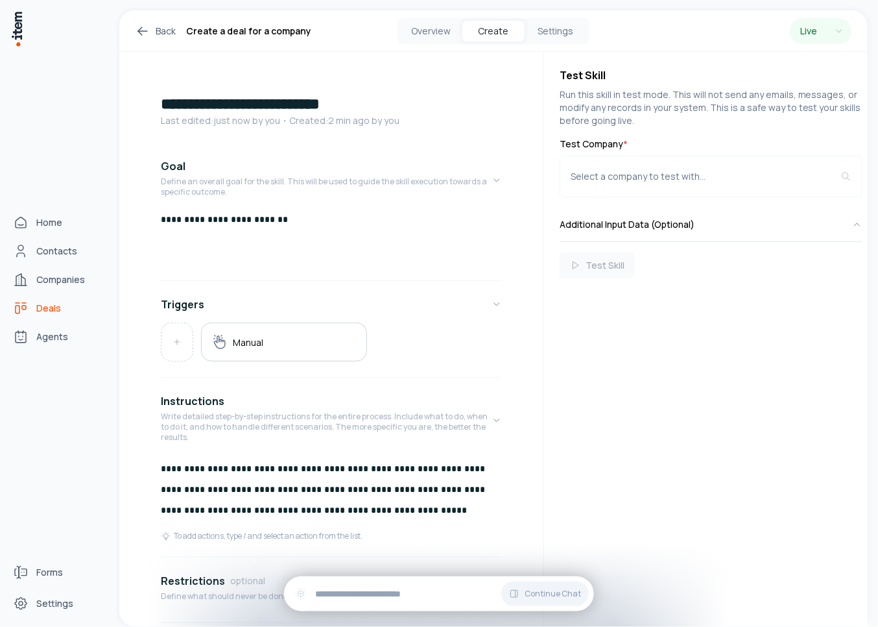
click at [33, 306] on link "Deals" at bounding box center [57, 308] width 99 height 26
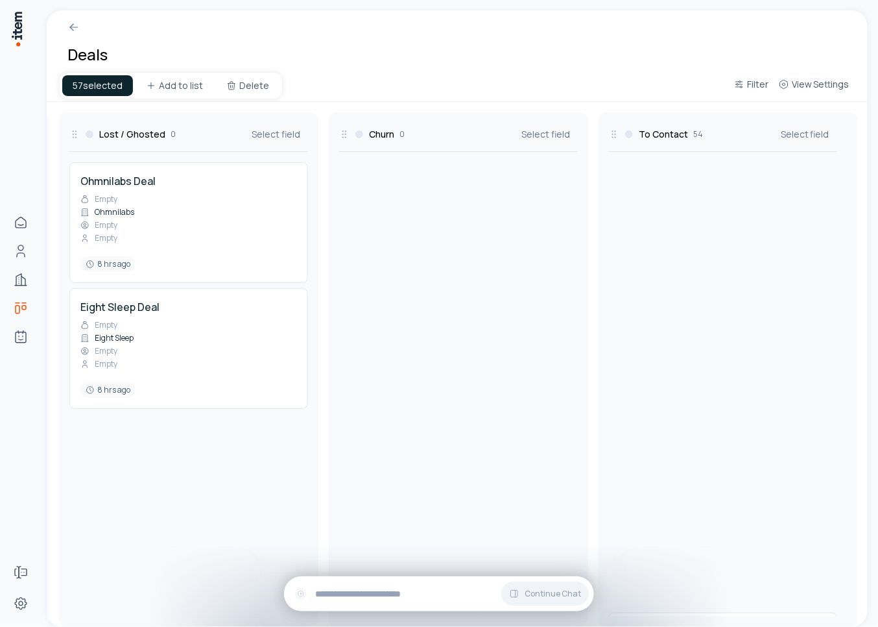
scroll to position [4587, 0]
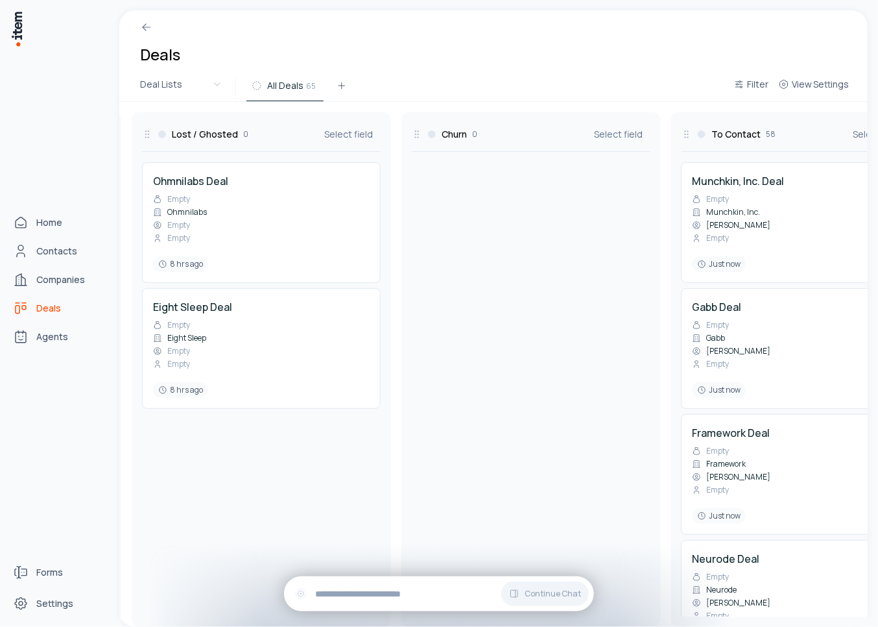
click at [42, 309] on span "Deals" at bounding box center [48, 308] width 25 height 13
click at [29, 256] on link "Contacts" at bounding box center [57, 251] width 99 height 26
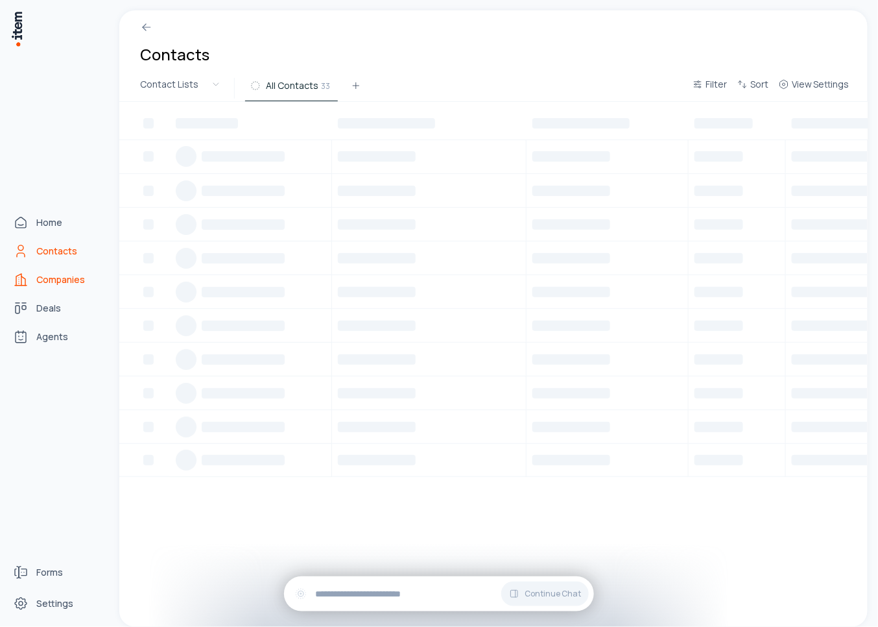
click at [30, 274] on link "Companies" at bounding box center [57, 280] width 99 height 26
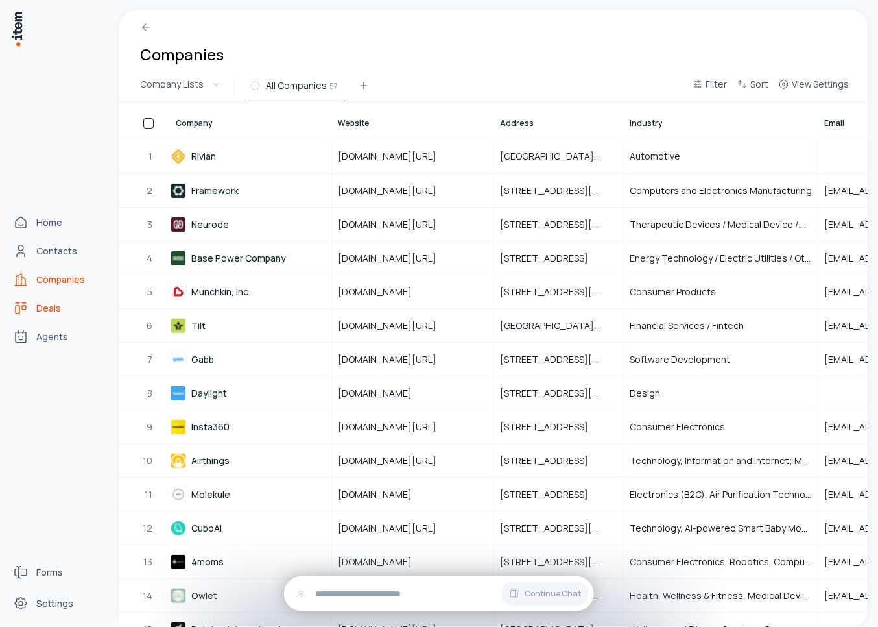
click at [33, 304] on link "Deals" at bounding box center [57, 308] width 99 height 26
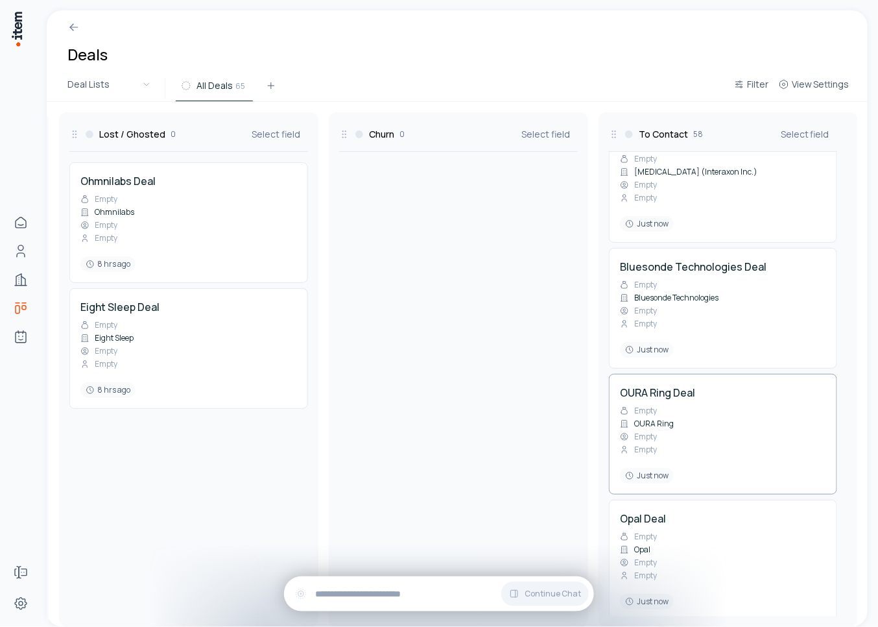
scroll to position [6837, 0]
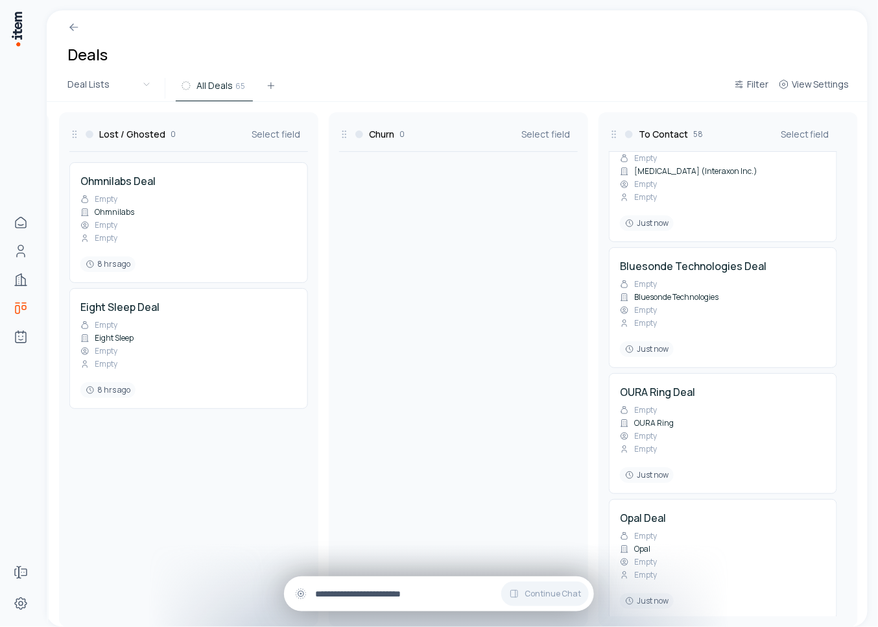
click at [428, 588] on input "text" at bounding box center [449, 593] width 269 height 14
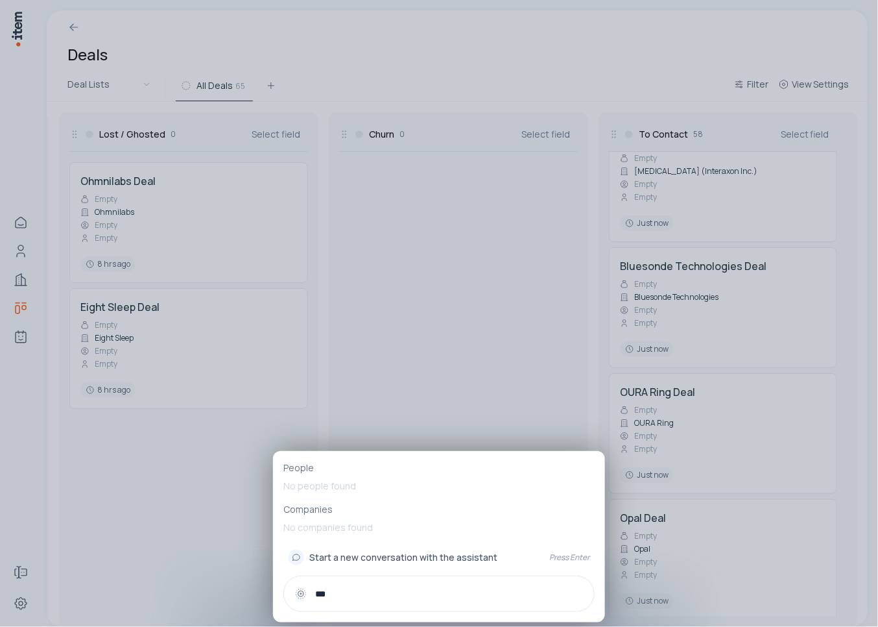
type input "****"
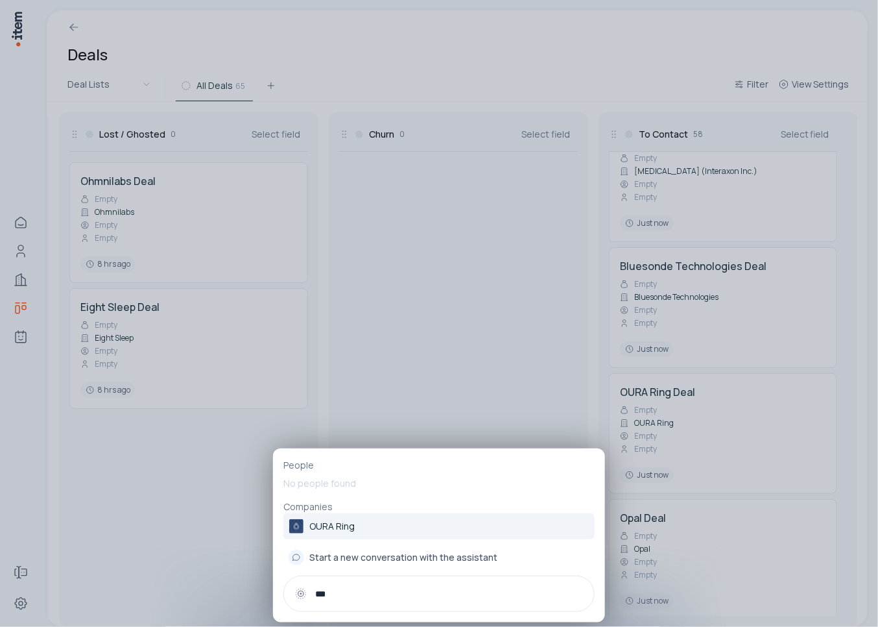
type input "****"
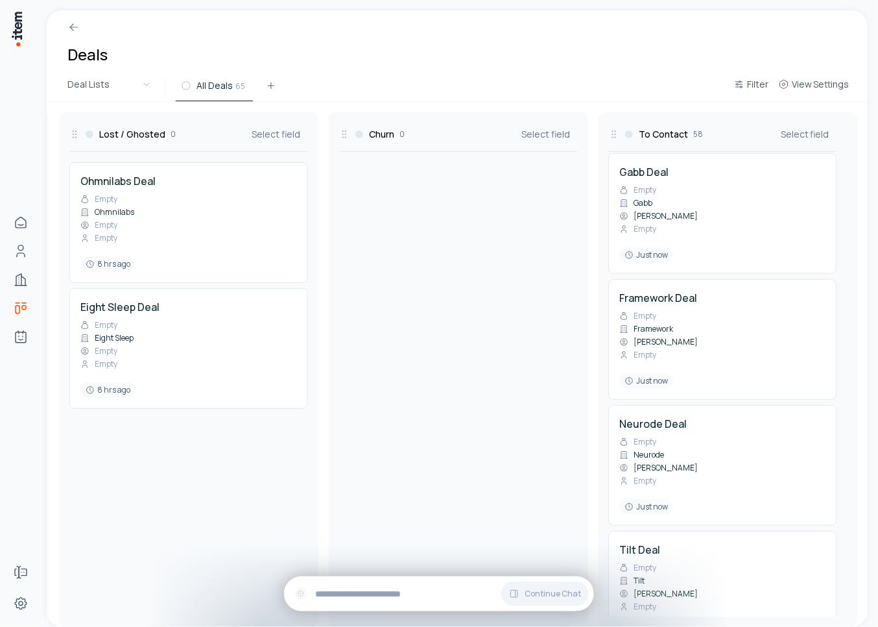
scroll to position [107, 0]
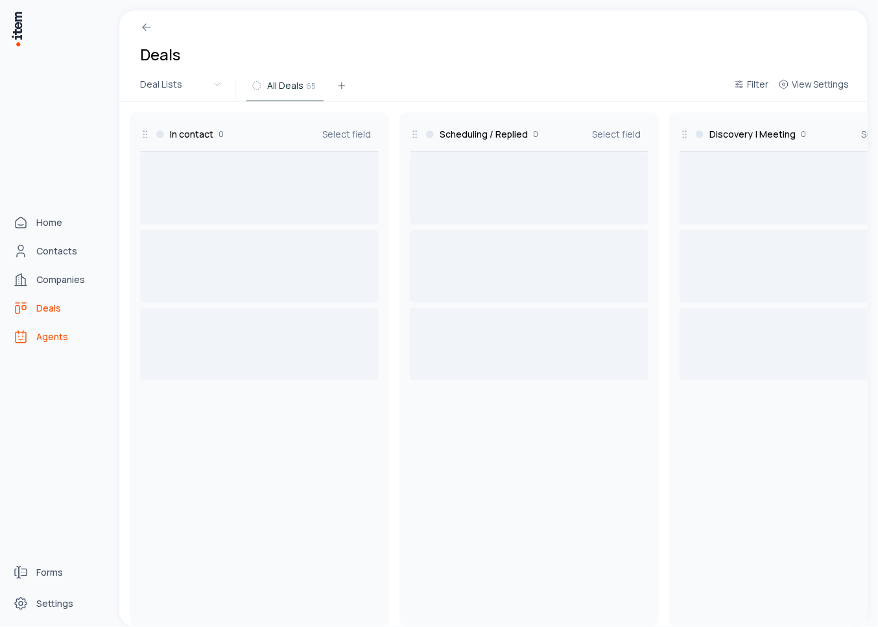
click at [40, 338] on span "Agents" at bounding box center [52, 336] width 32 height 13
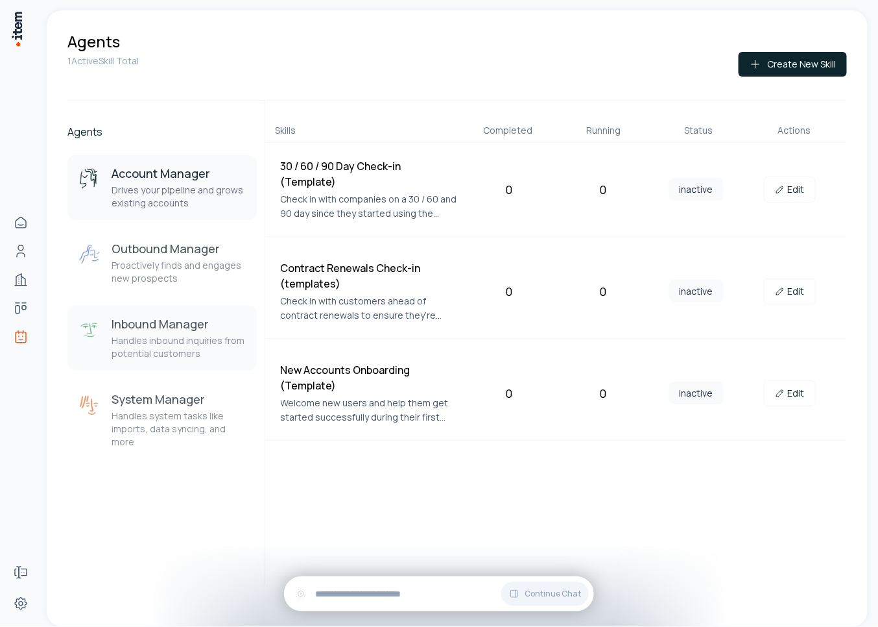
click at [173, 324] on h3 "Inbound Manager" at bounding box center [179, 324] width 135 height 16
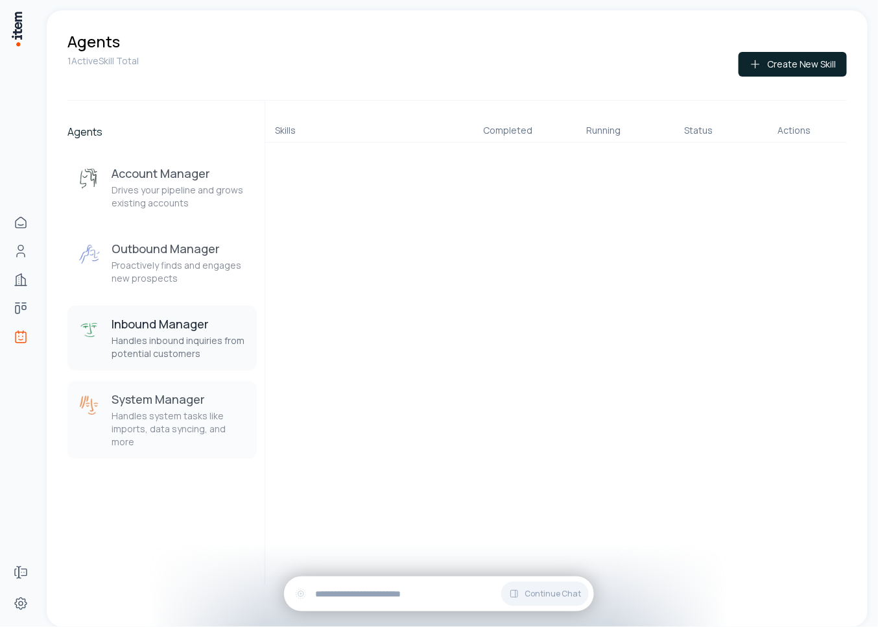
click at [172, 409] on div "System Manager Handles system tasks like imports, data syncing, and more" at bounding box center [179, 419] width 135 height 57
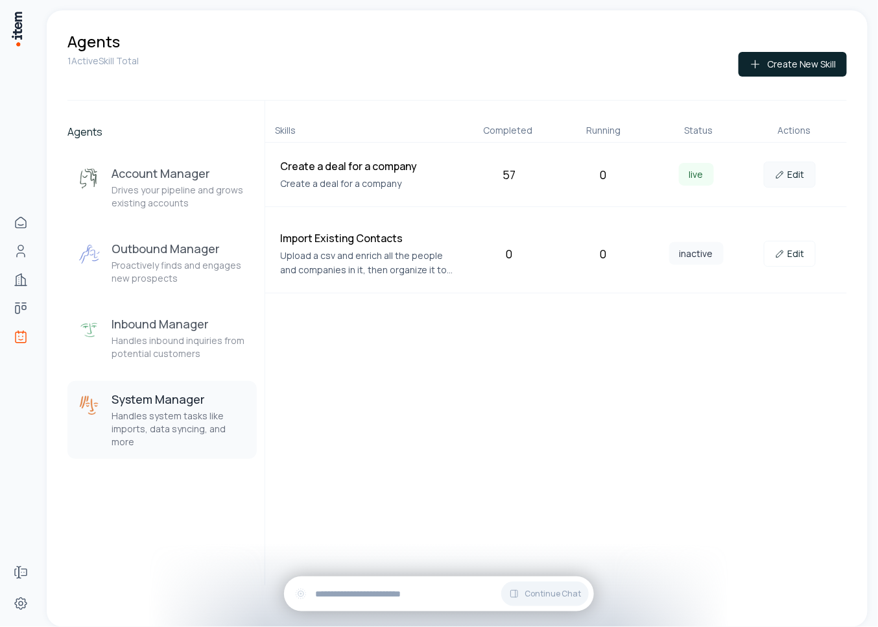
click at [795, 173] on link "Edit" at bounding box center [790, 175] width 52 height 26
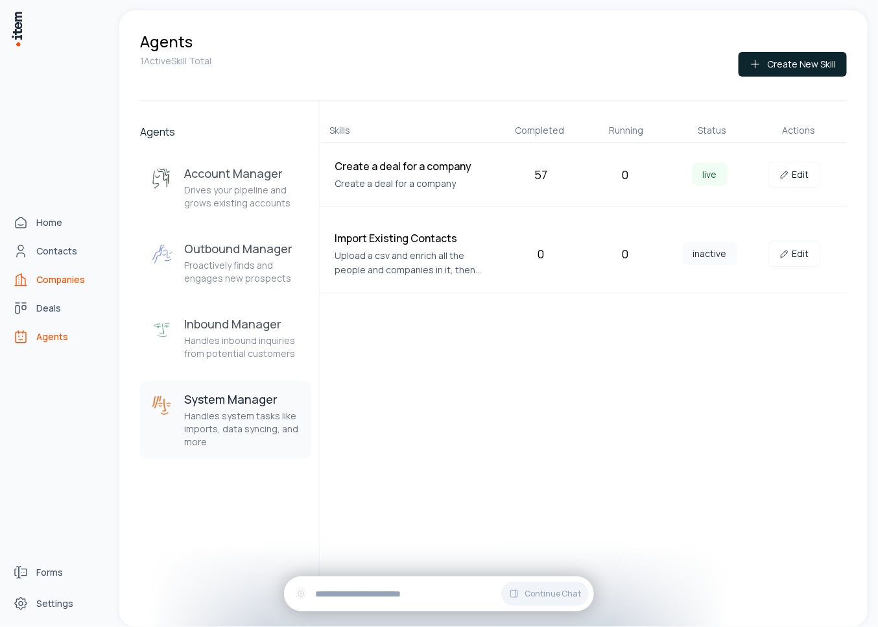
click at [42, 285] on span "Companies" at bounding box center [60, 279] width 49 height 13
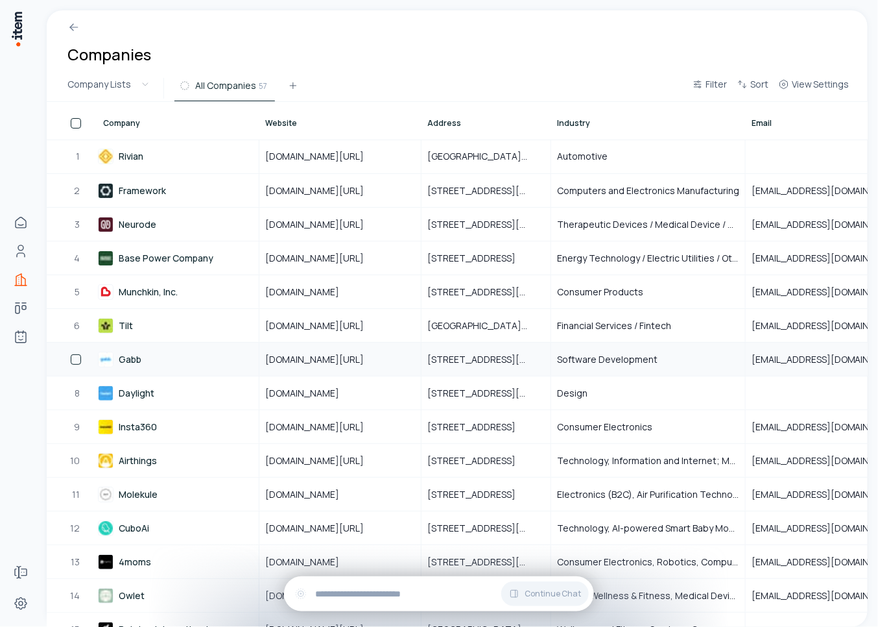
click at [79, 358] on button "button" at bounding box center [76, 359] width 10 height 10
type button "on"
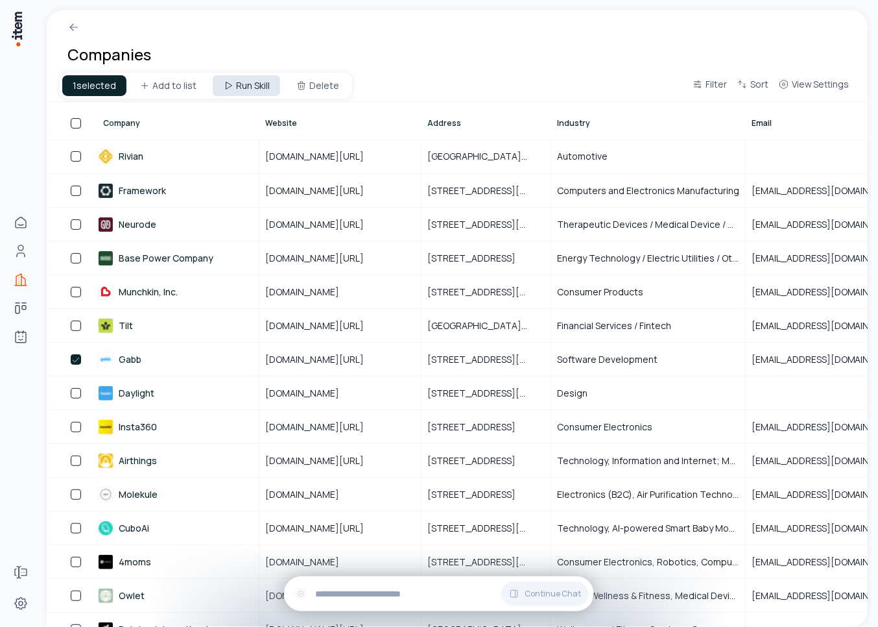
click at [236, 84] on html "Home Contacts Companies Deals Agents Forms Settings Companies 1 selected Add to…" at bounding box center [439, 313] width 878 height 627
click at [79, 357] on html "Home Contacts Companies Deals Agents Forms Settings Companies 1 selected Add to…" at bounding box center [439, 313] width 878 height 627
click at [73, 359] on button "button" at bounding box center [76, 359] width 10 height 10
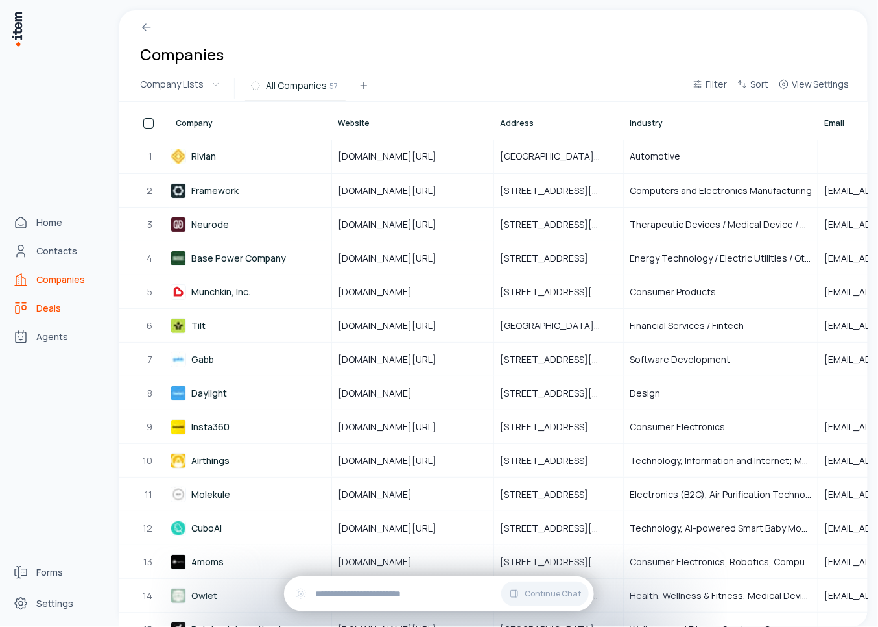
click at [23, 302] on icon "deals" at bounding box center [21, 308] width 16 height 16
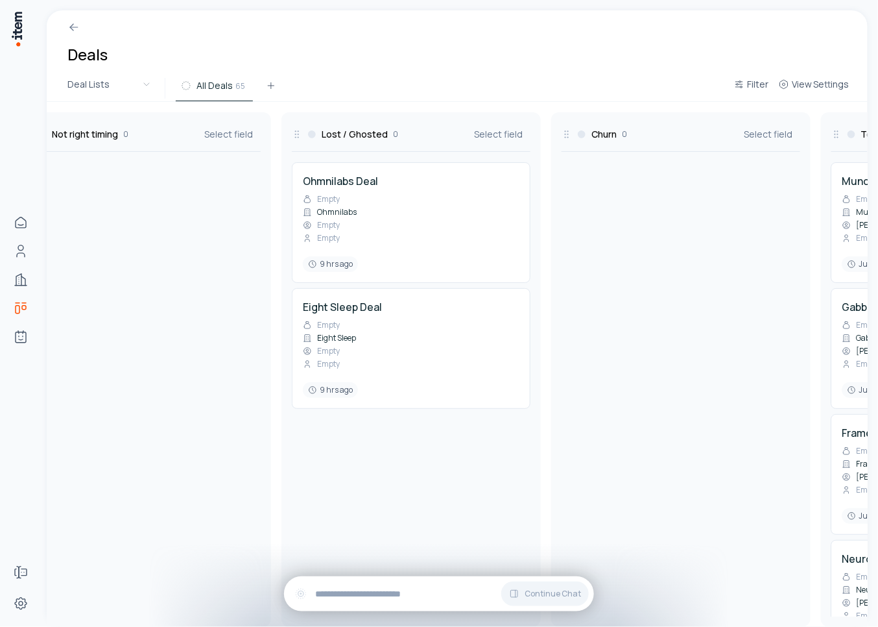
scroll to position [0, 1887]
